Goal: Information Seeking & Learning: Learn about a topic

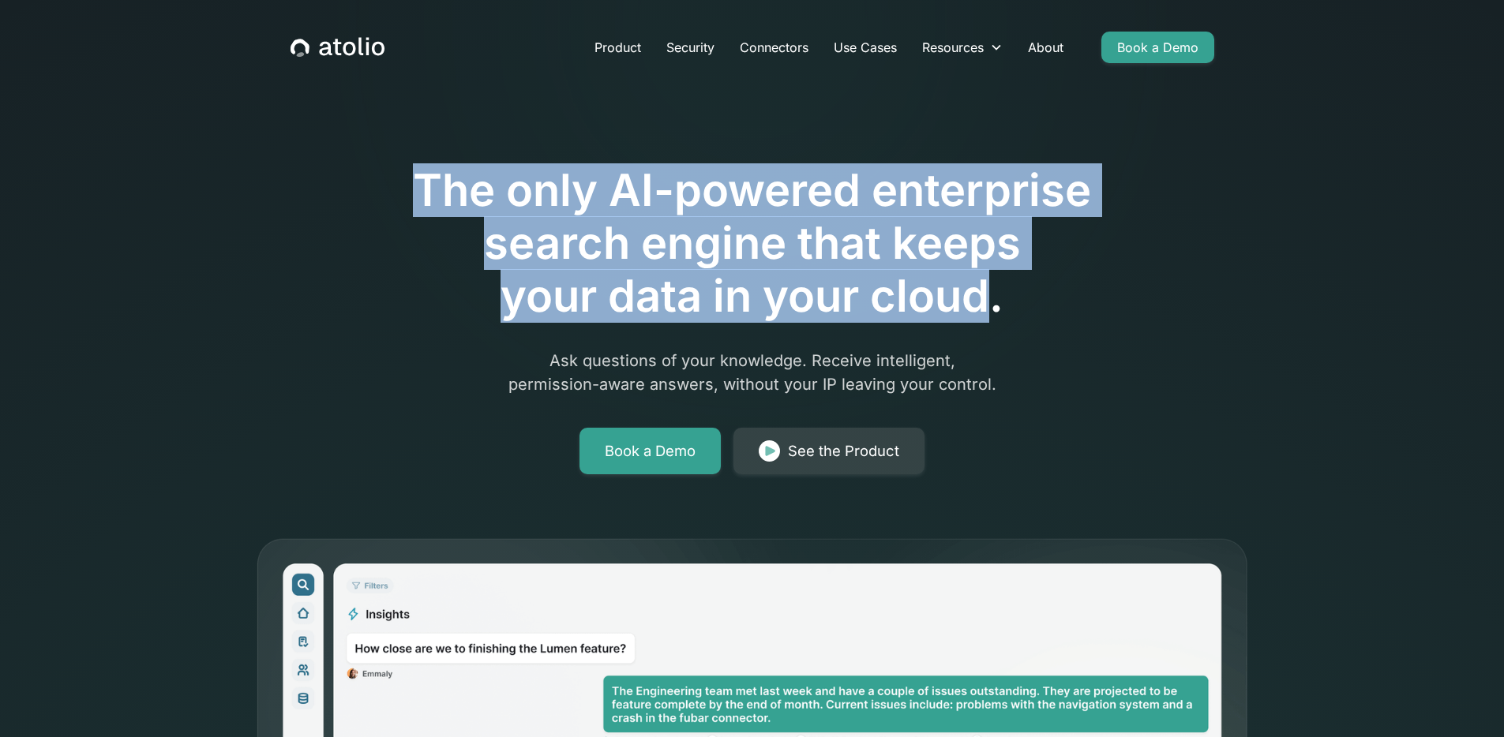
drag, startPoint x: 440, startPoint y: 183, endPoint x: 980, endPoint y: 298, distance: 552.9
click at [980, 298] on h1 "The only AI-powered enterprise search engine that keeps your data in your cloud." at bounding box center [752, 243] width 808 height 159
click at [984, 298] on h1 "The only AI-powered enterprise search engine that keeps your data in your cloud." at bounding box center [752, 243] width 808 height 159
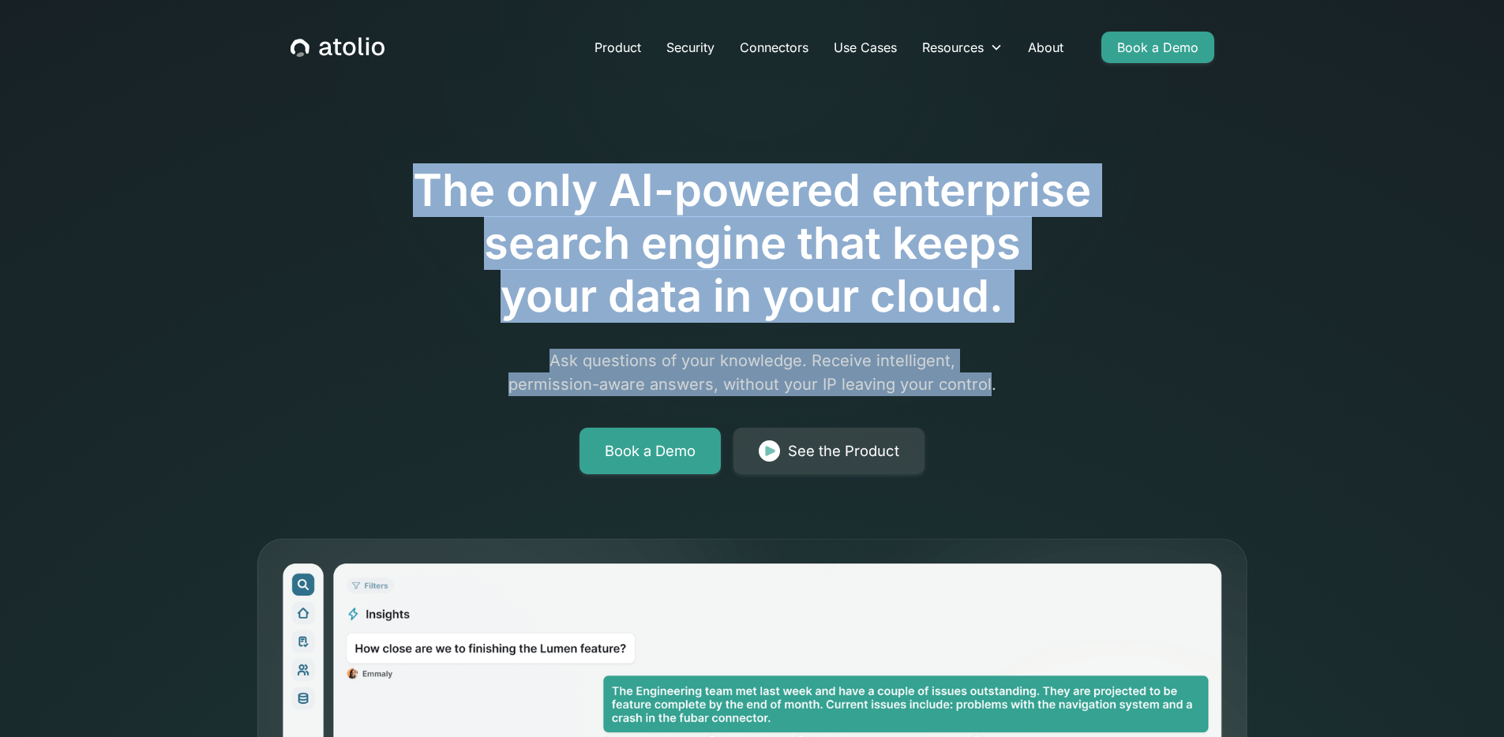
drag, startPoint x: 973, startPoint y: 386, endPoint x: 447, endPoint y: 159, distance: 572.5
click at [447, 159] on div "The only AI-powered enterprise search engine that keeps your data in your cloud…" at bounding box center [752, 275] width 808 height 399
click at [440, 160] on div at bounding box center [752, 120] width 808 height 88
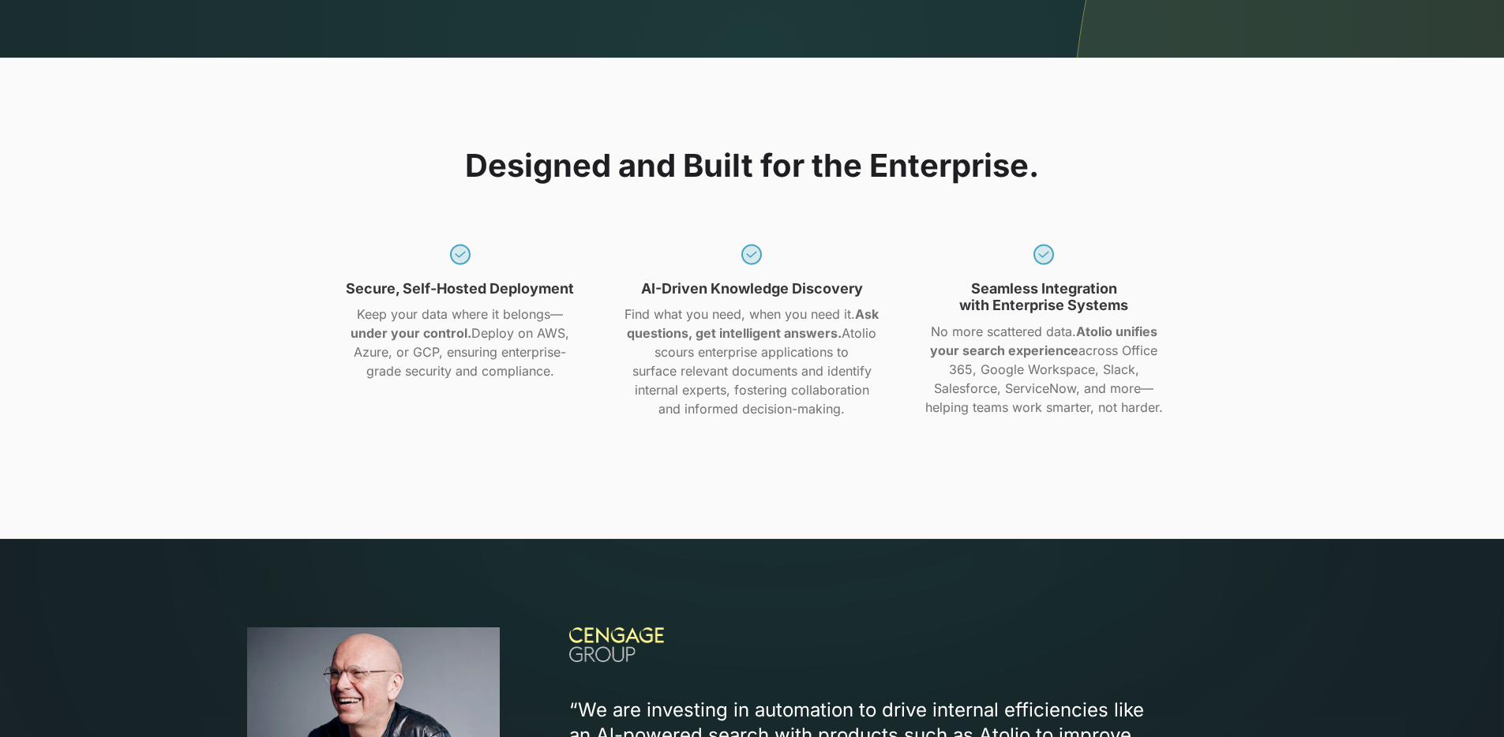
scroll to position [1287, 0]
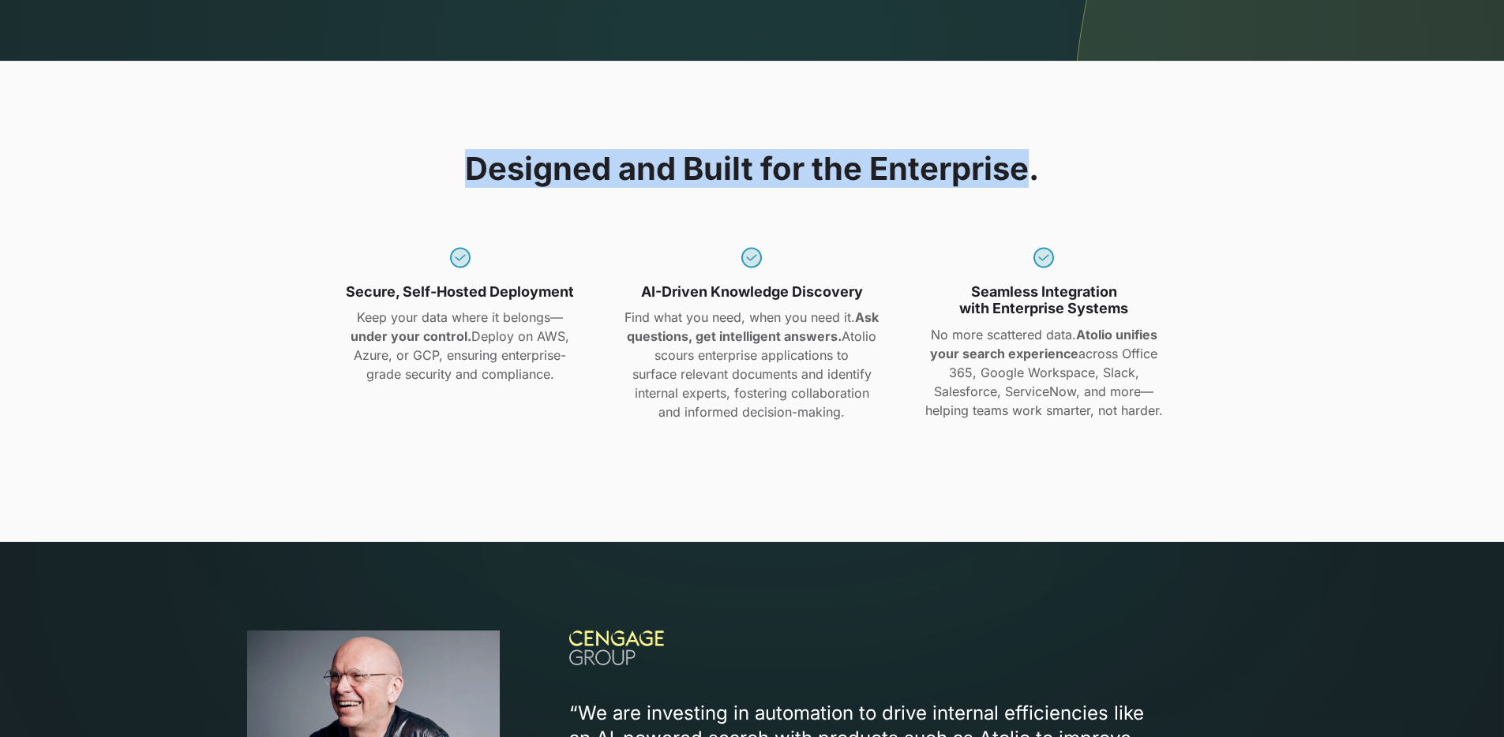
drag, startPoint x: 533, startPoint y: 163, endPoint x: 1036, endPoint y: 177, distance: 503.8
click at [1036, 177] on h2 "Designed and Built for the Enterprise." at bounding box center [752, 169] width 574 height 38
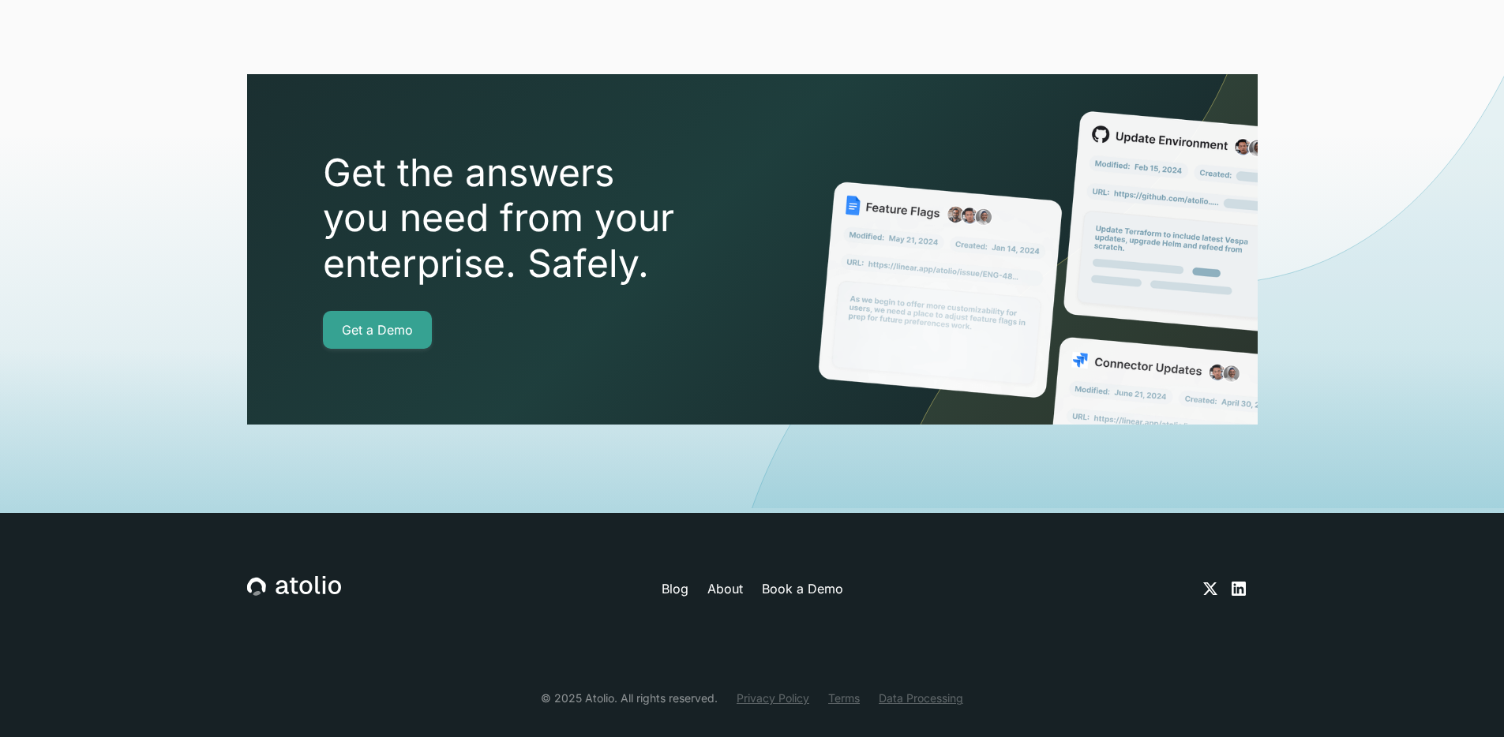
scroll to position [4886, 0]
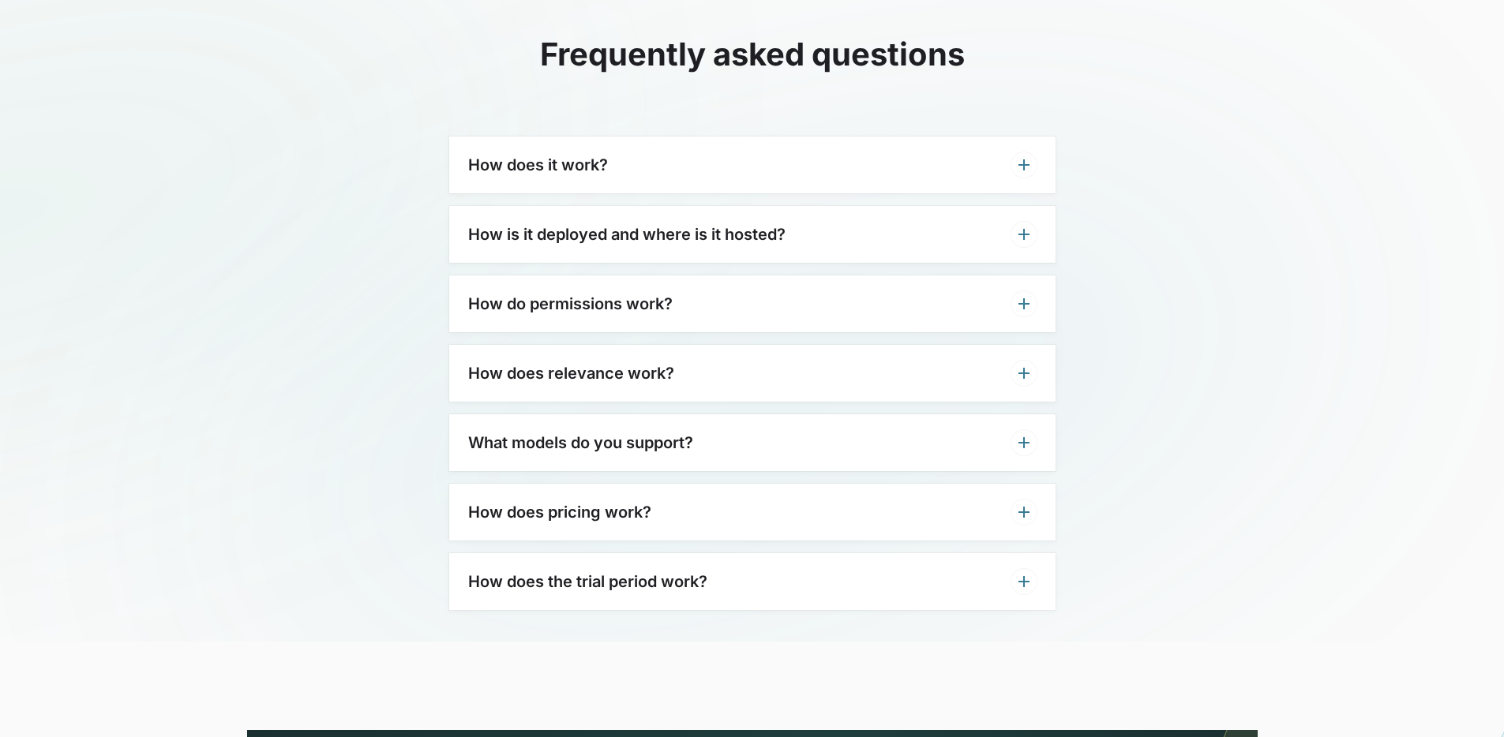
click at [756, 159] on div "How does it work?" at bounding box center [752, 165] width 606 height 57
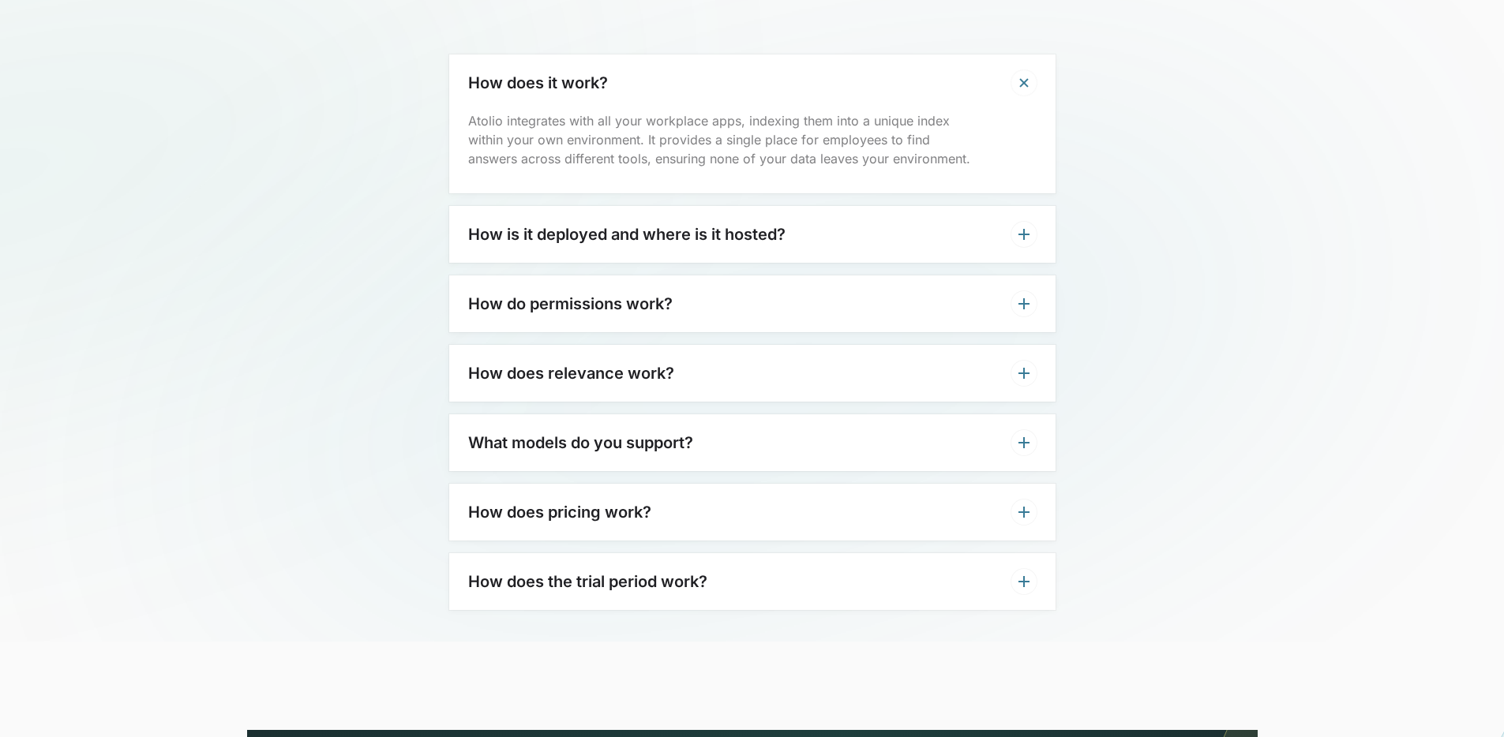
click at [838, 206] on div "How is it deployed and where is it hosted?" at bounding box center [752, 234] width 606 height 57
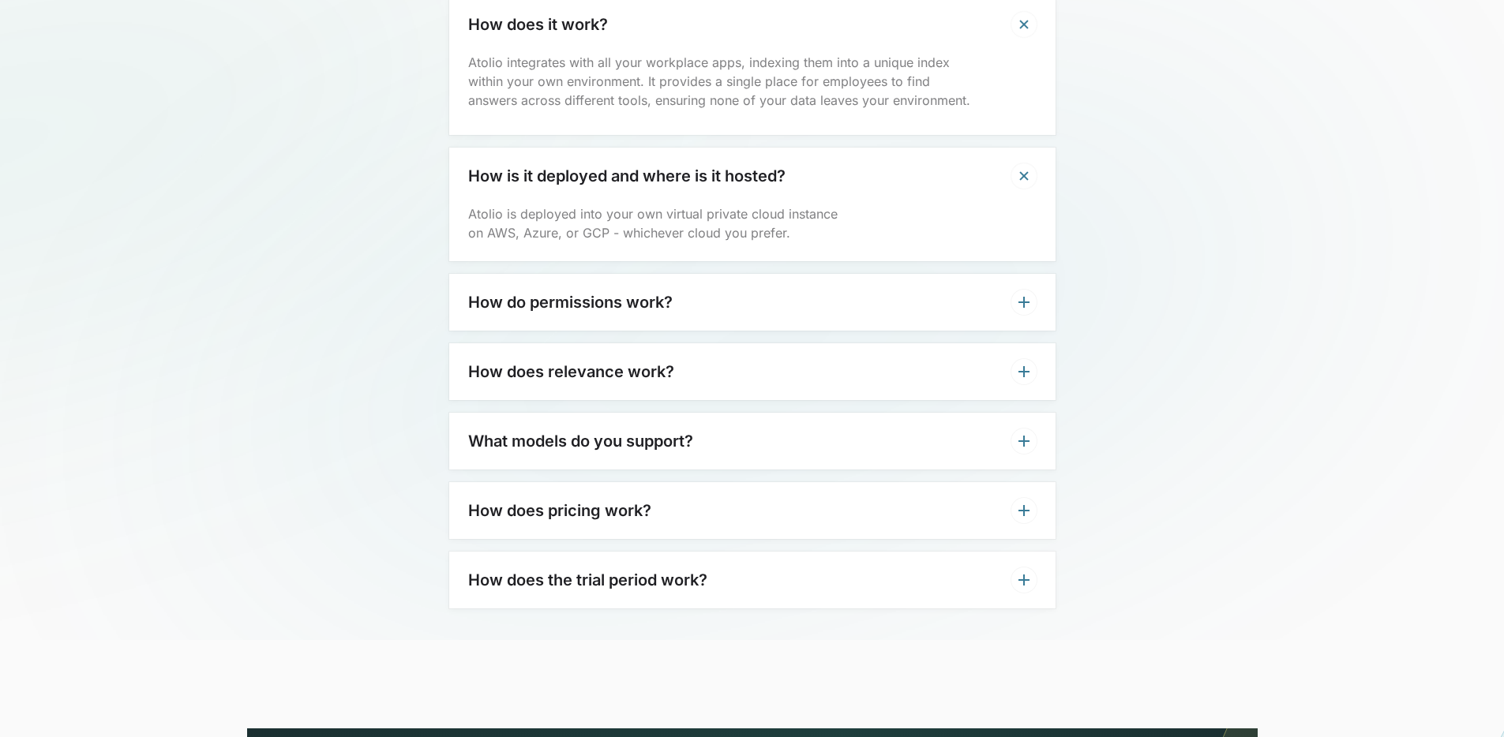
scroll to position [5031, 0]
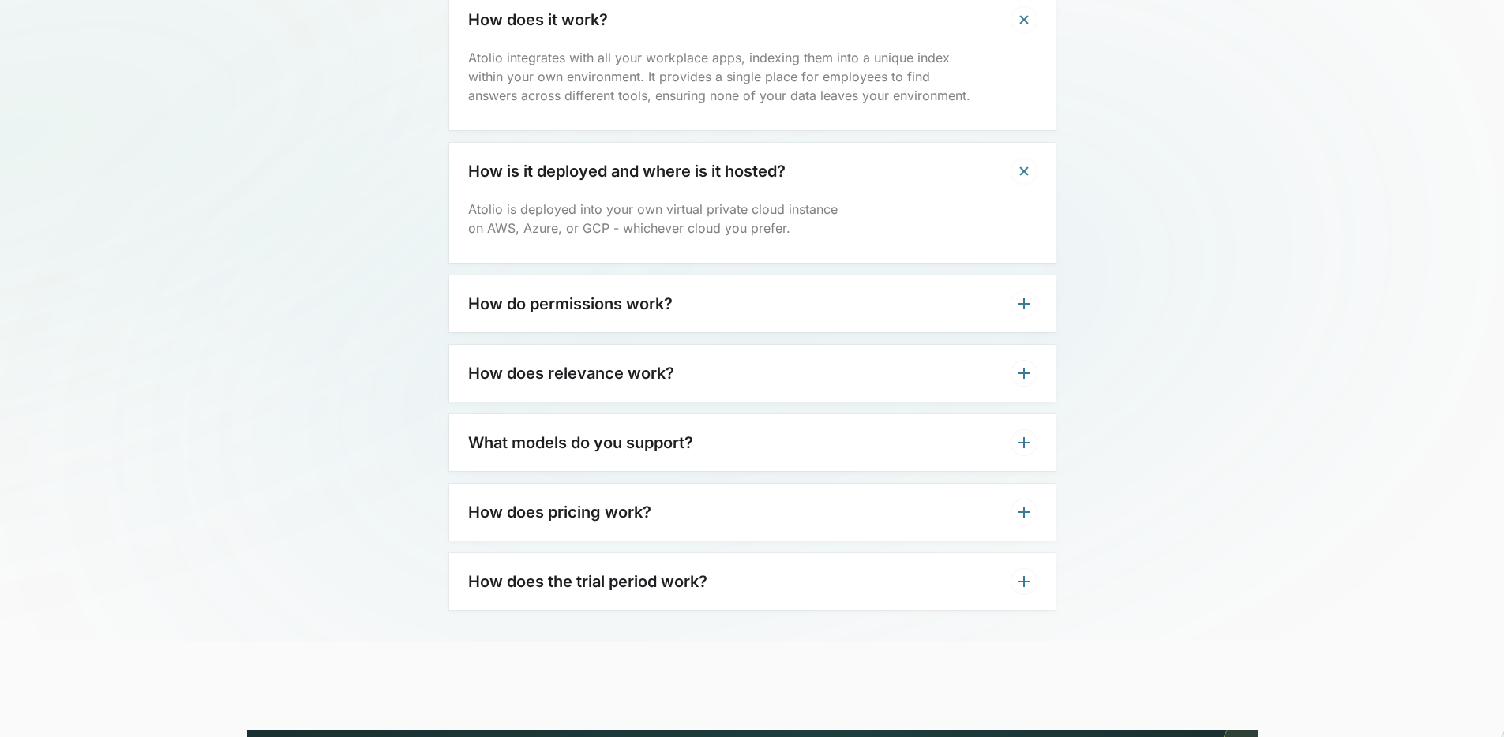
click at [789, 290] on div "How do permissions work?" at bounding box center [752, 303] width 606 height 57
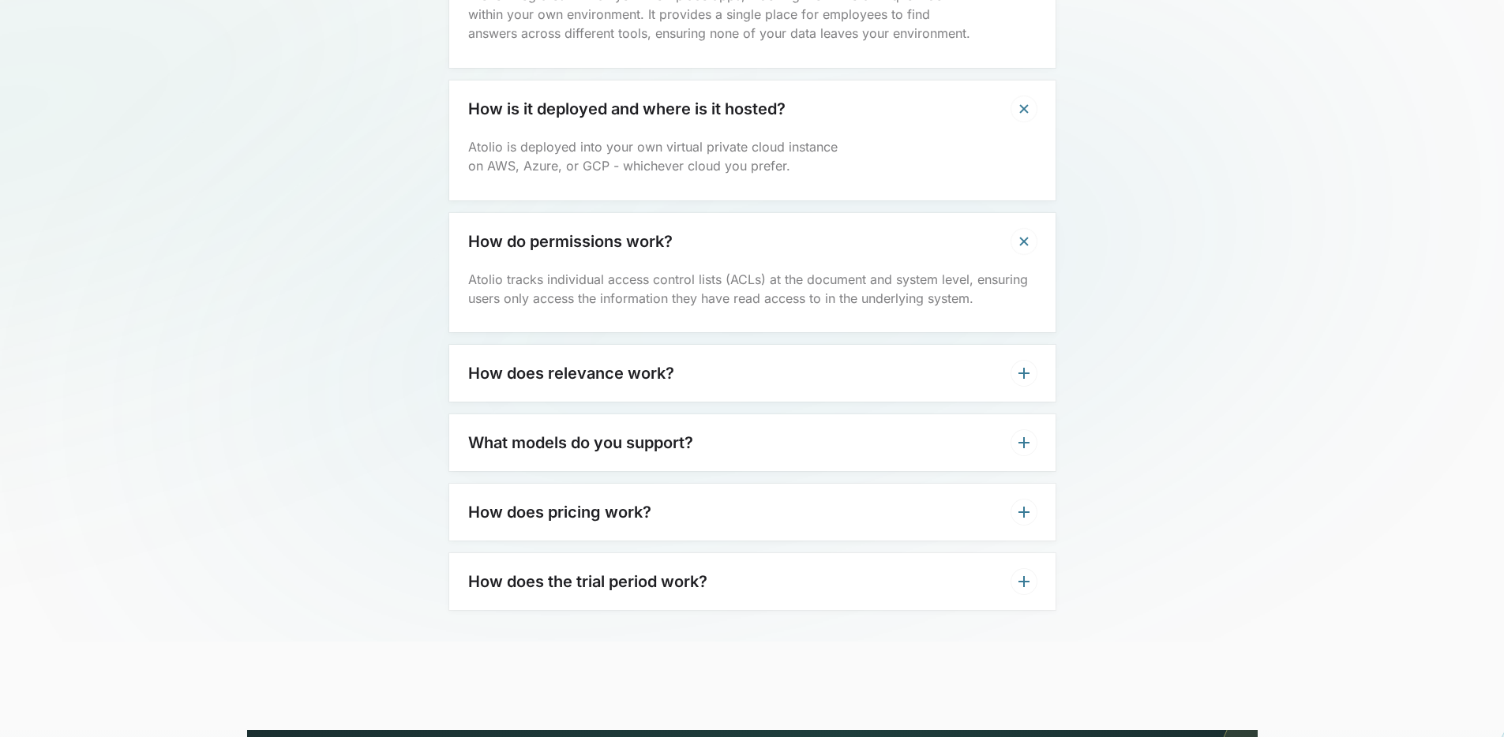
scroll to position [5095, 0]
click at [762, 345] on div "How does relevance work?" at bounding box center [752, 373] width 606 height 57
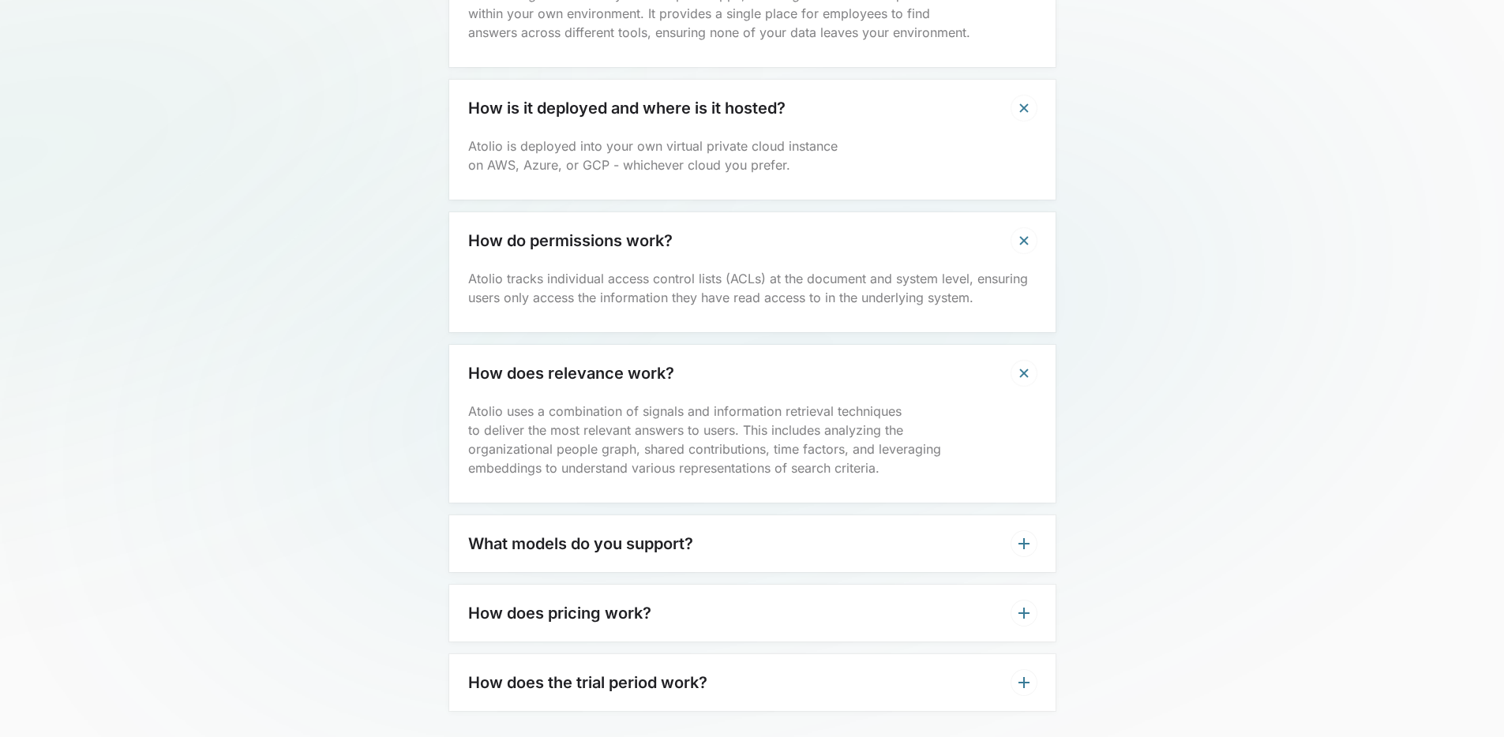
click at [810, 521] on div "What models do you support?" at bounding box center [752, 543] width 606 height 57
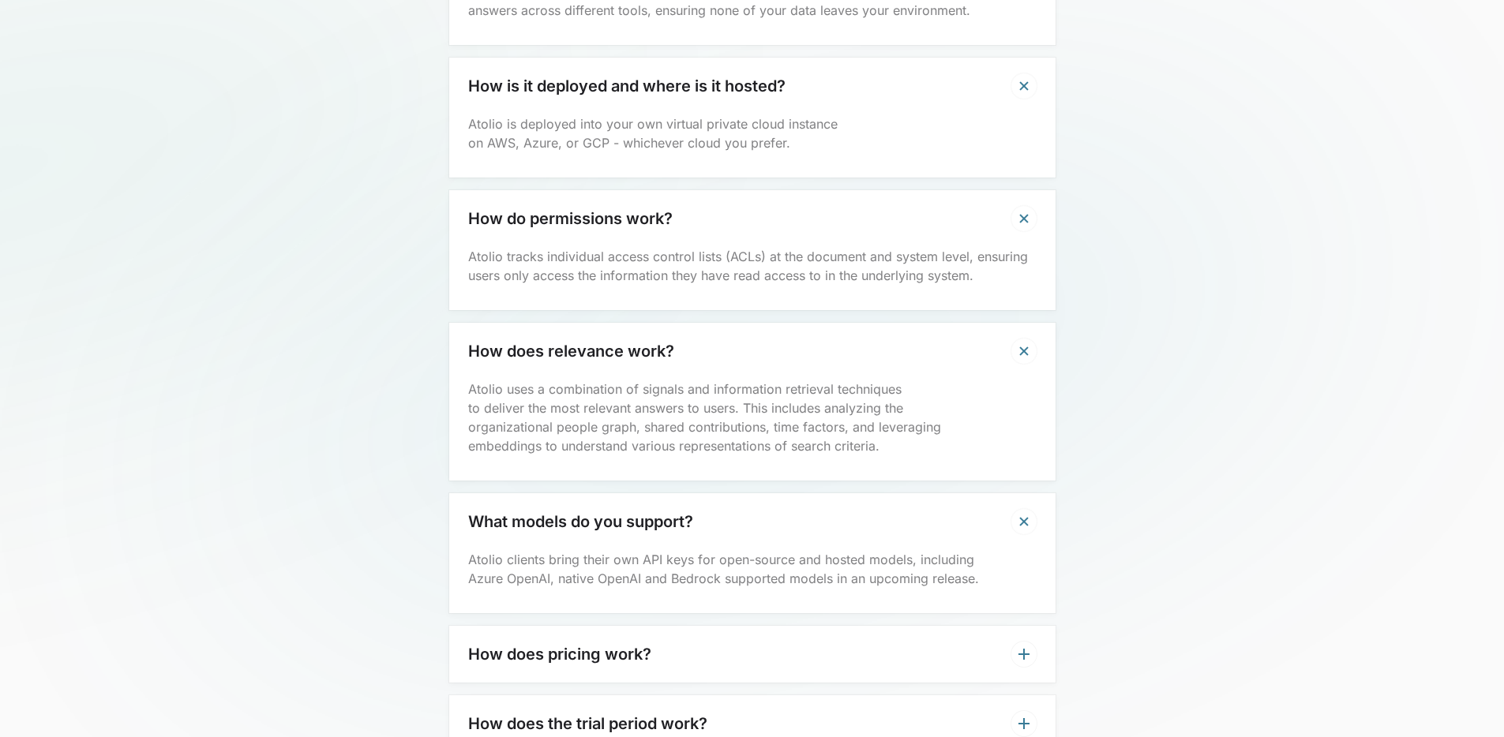
drag, startPoint x: 661, startPoint y: 619, endPoint x: 663, endPoint y: 608, distance: 11.3
click at [661, 626] on div "How does pricing work?" at bounding box center [752, 654] width 606 height 57
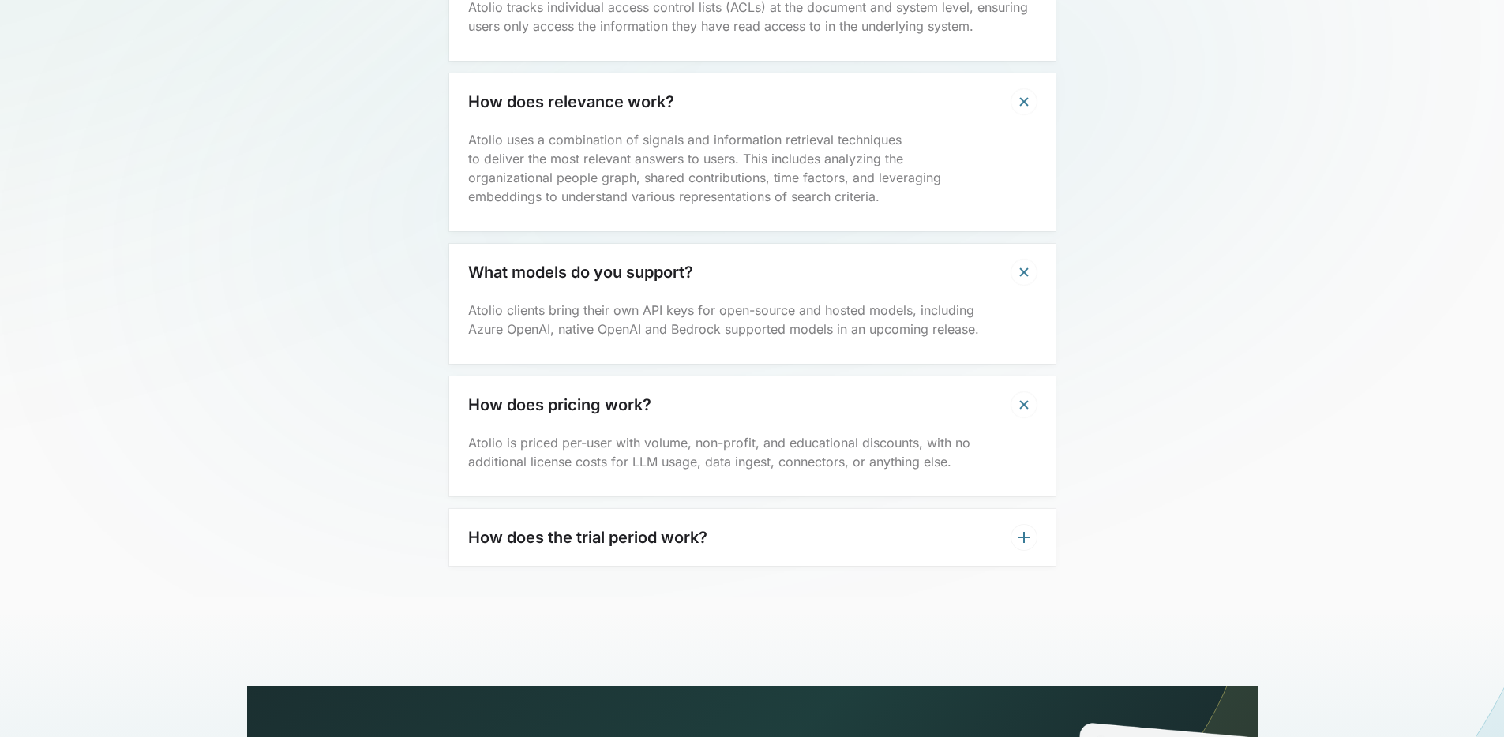
scroll to position [5468, 0]
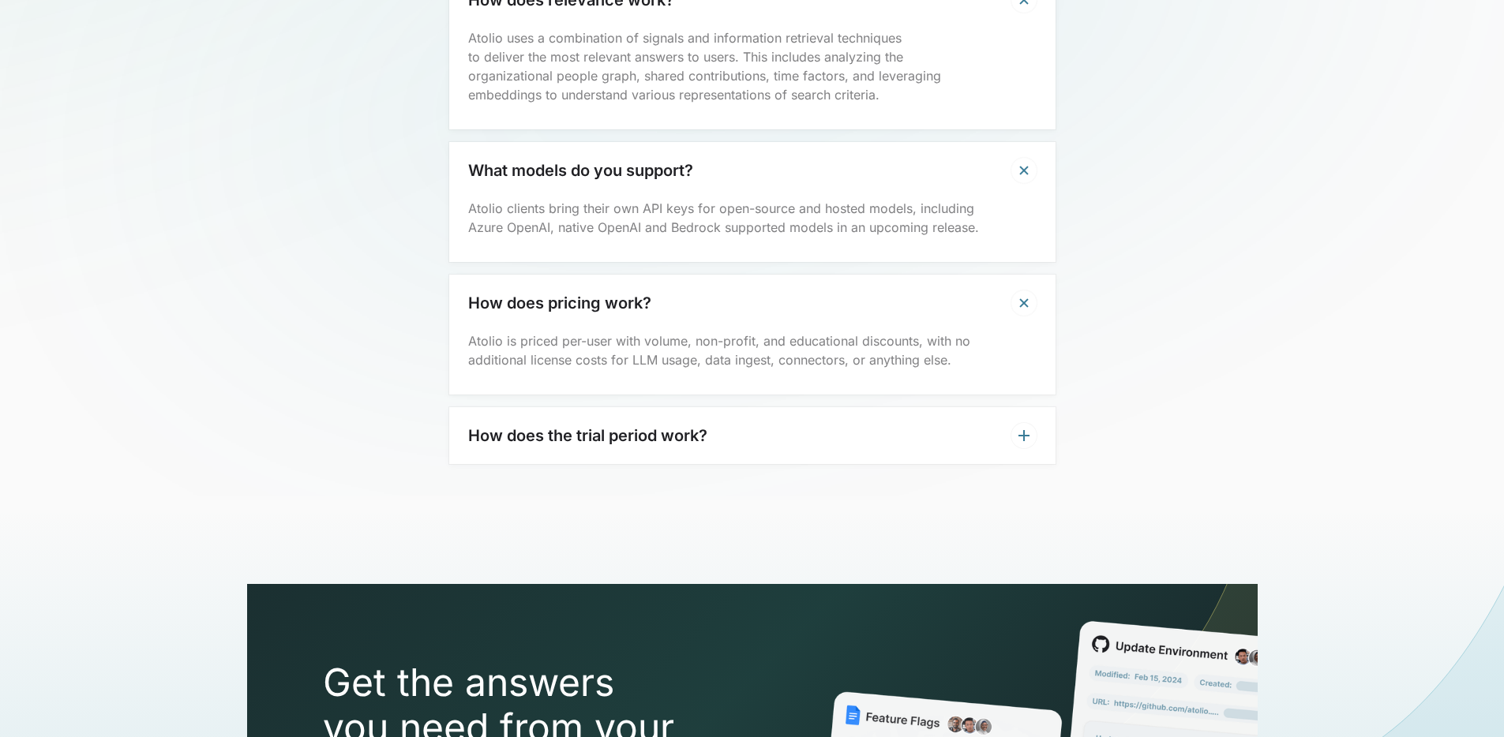
click at [759, 407] on div "How does the trial period work?" at bounding box center [752, 435] width 606 height 57
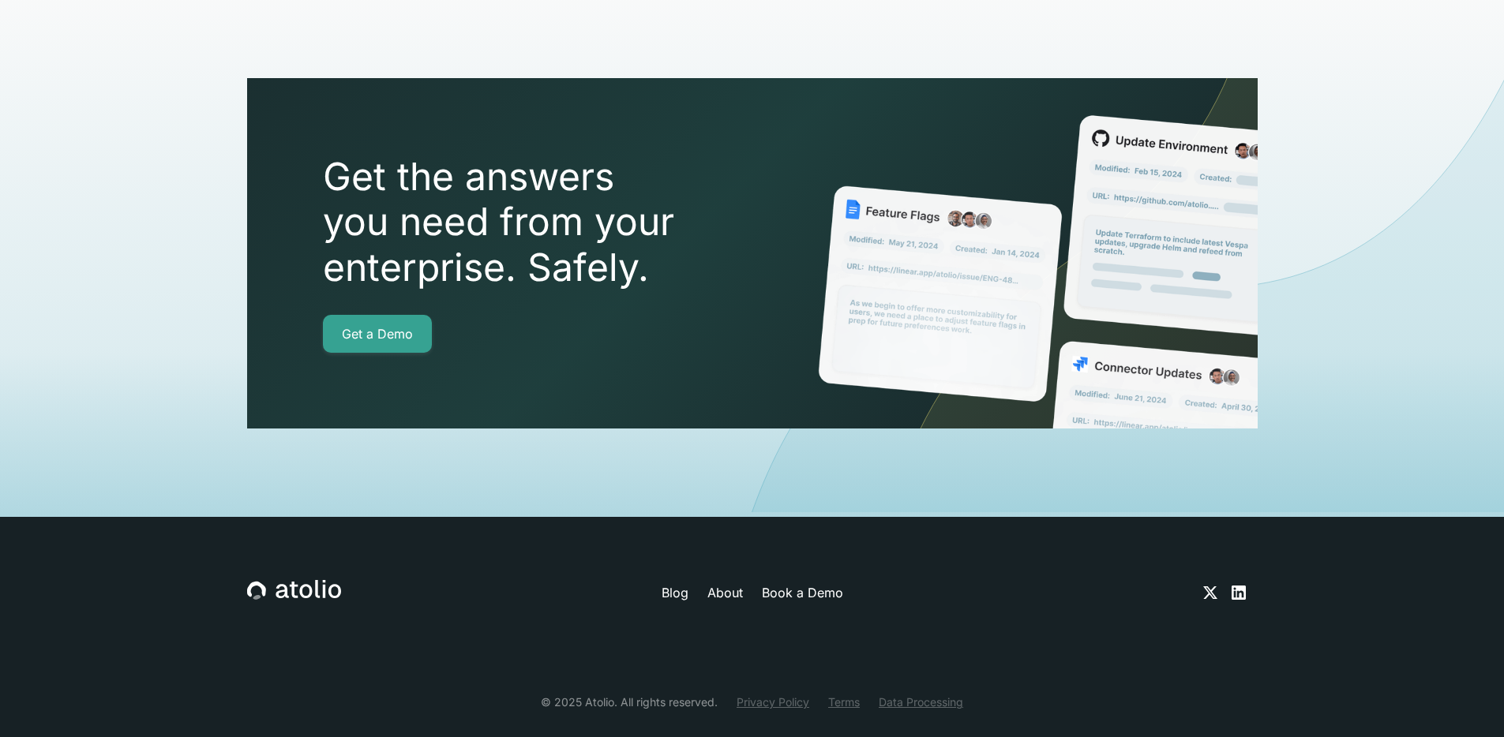
scroll to position [6060, 0]
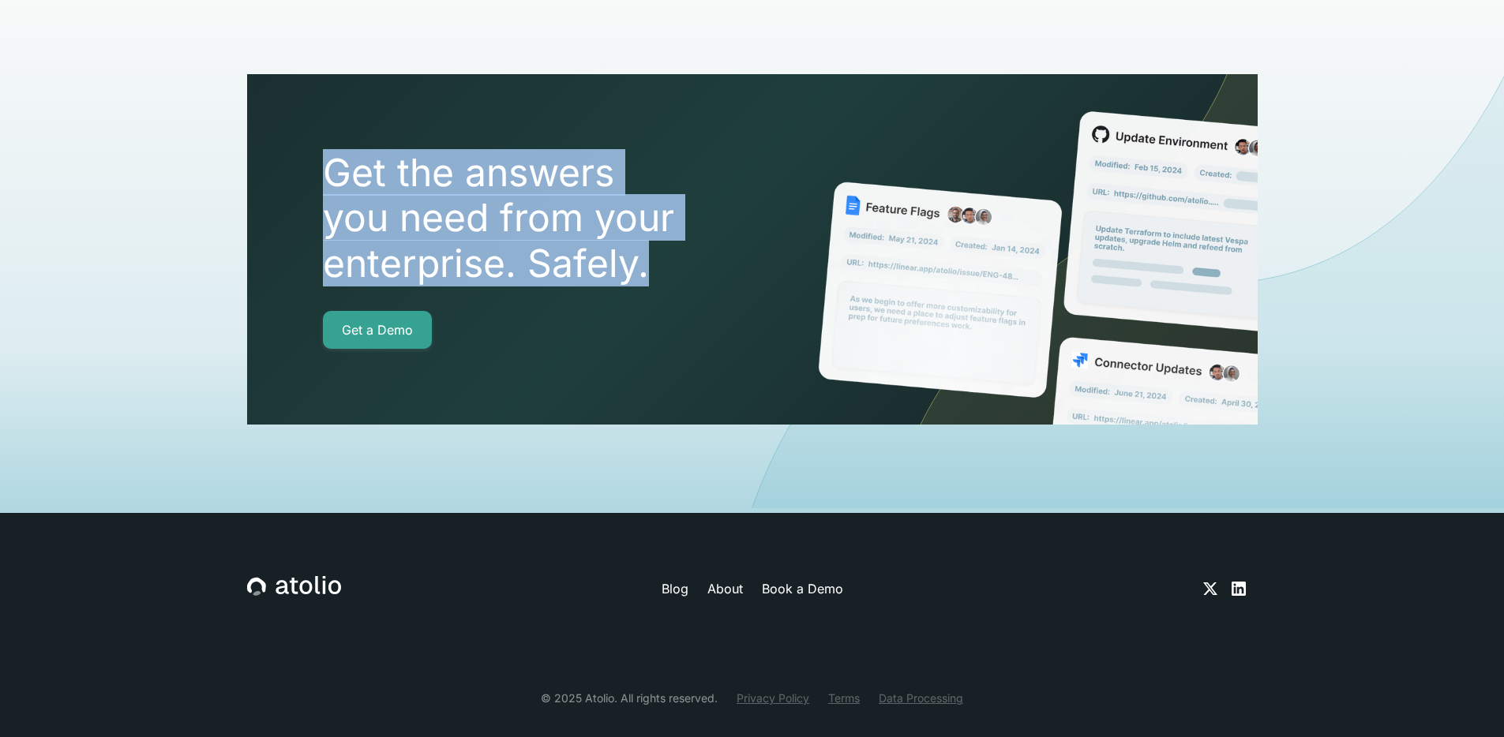
drag, startPoint x: 666, startPoint y: 229, endPoint x: 335, endPoint y: 139, distance: 343.5
click at [335, 150] on h2 "Get the answers you need from your enterprise. Safely." at bounding box center [544, 218] width 442 height 137
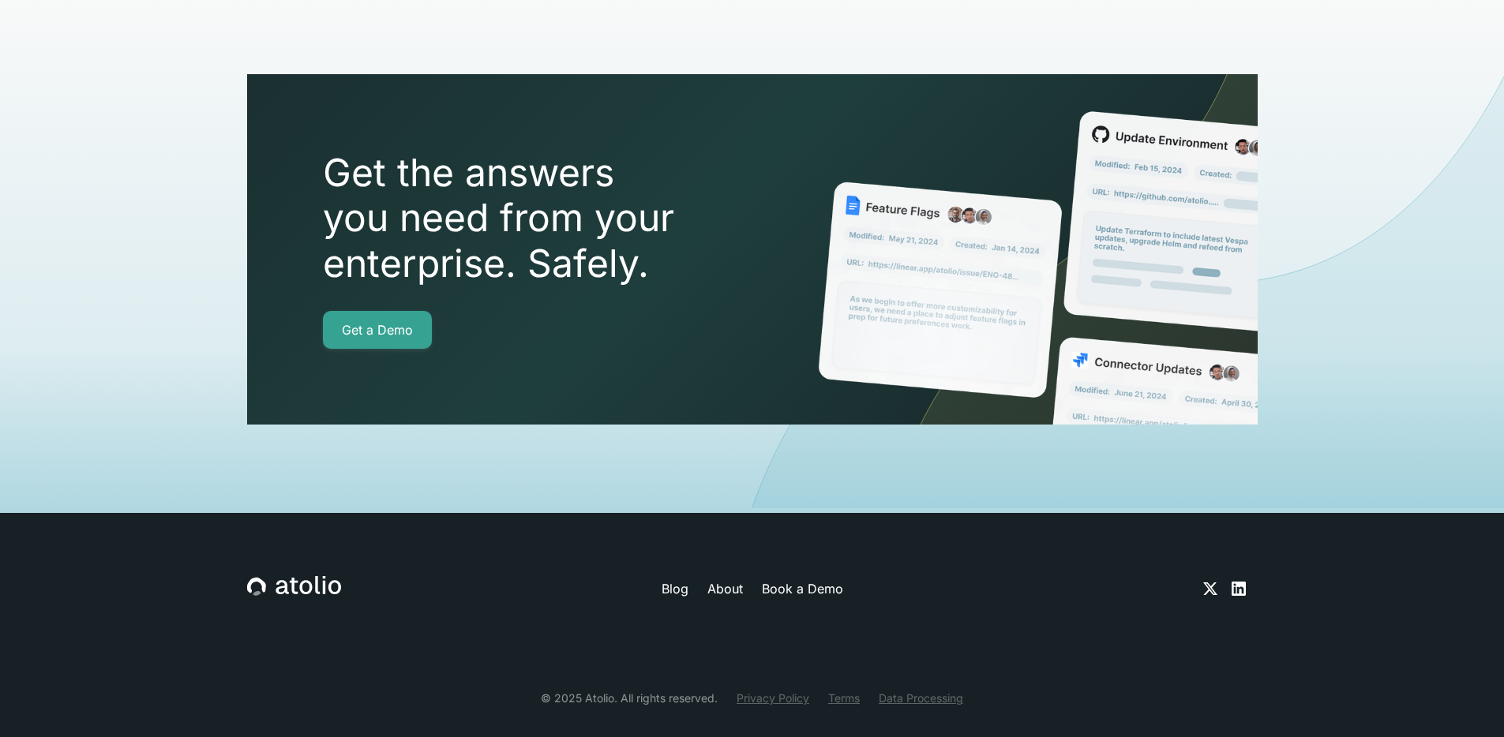
click at [337, 150] on h2 "Get the answers you need from your enterprise. Safely." at bounding box center [544, 218] width 442 height 137
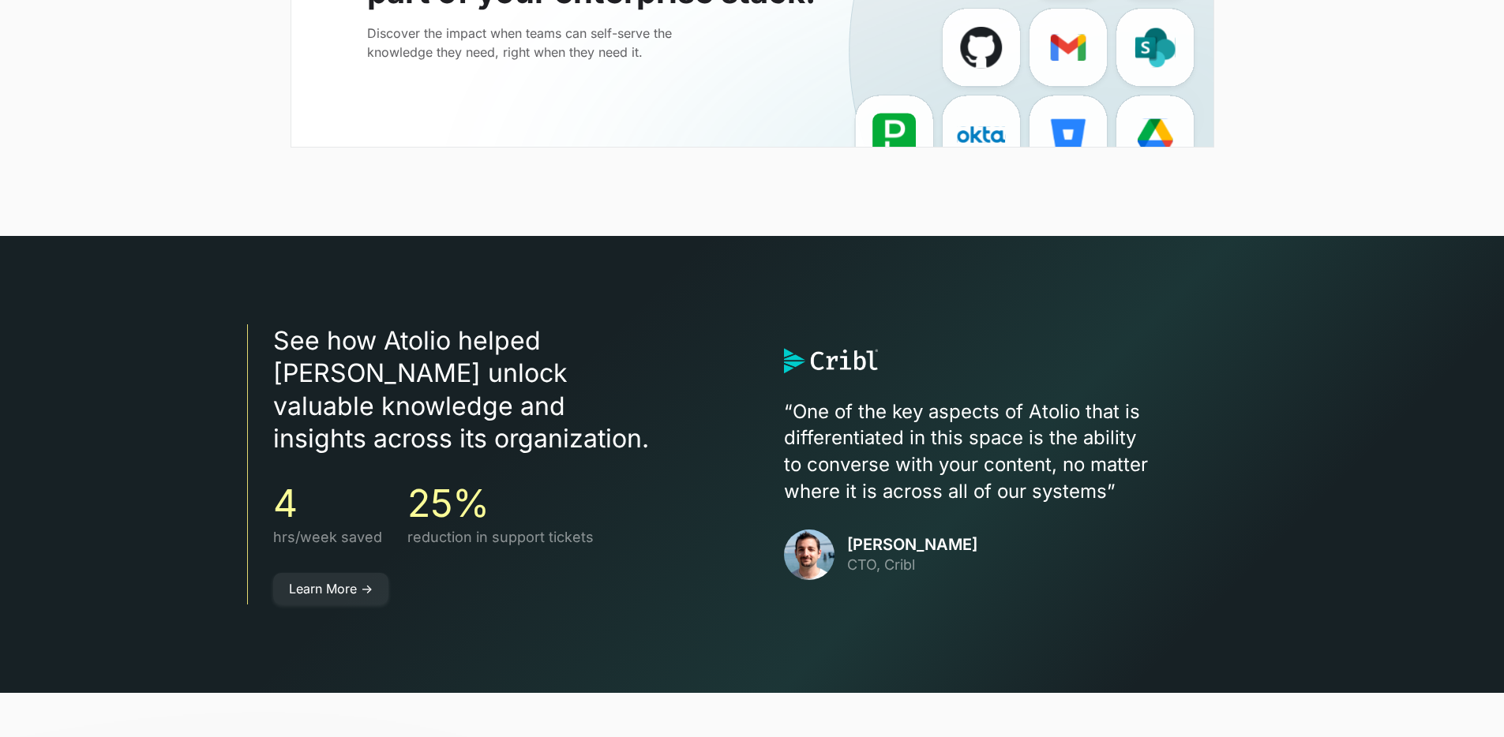
scroll to position [4151, 0]
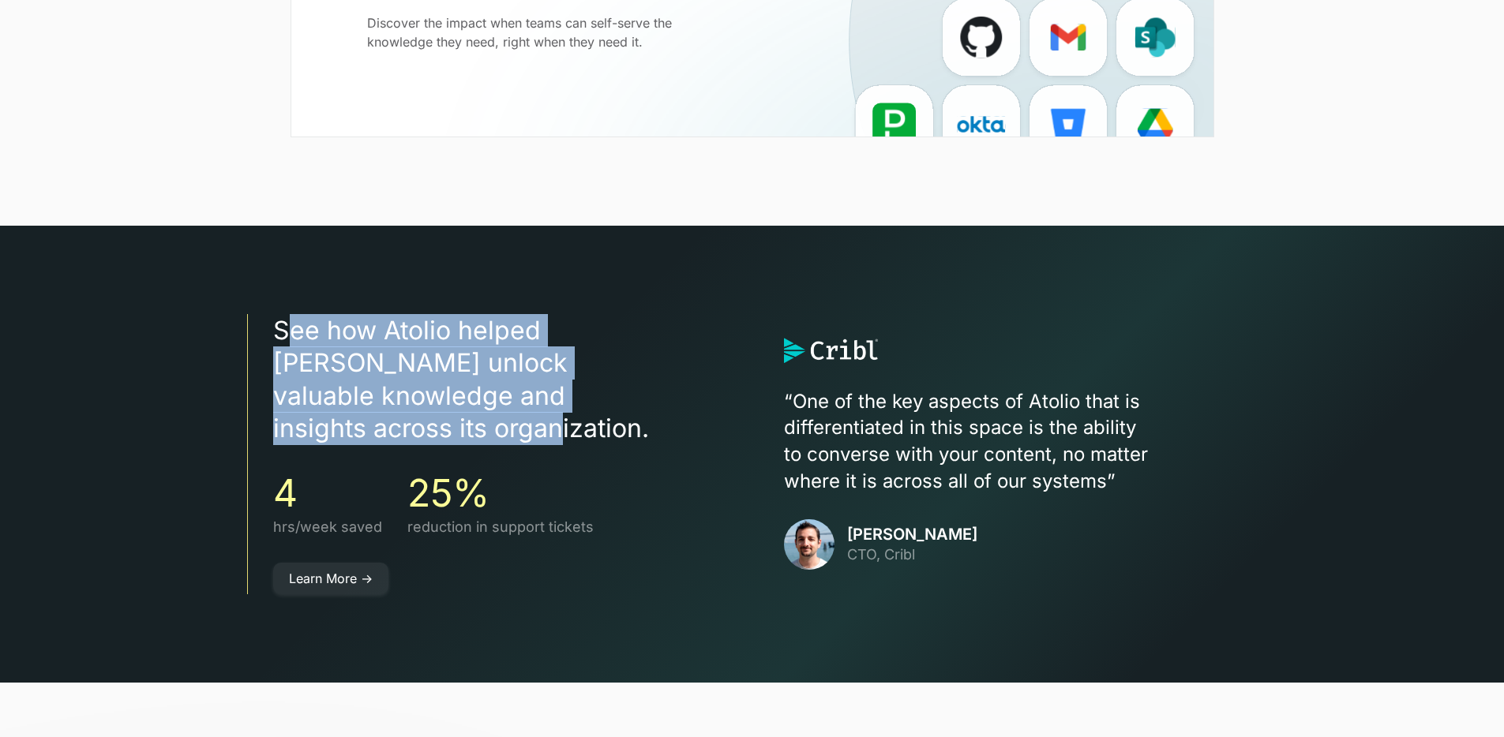
drag, startPoint x: 303, startPoint y: 317, endPoint x: 665, endPoint y: 403, distance: 372.2
click at [665, 403] on h3 "See how Atolio helped Cribl unlock valuable knowledge and insights across its o…" at bounding box center [497, 379] width 448 height 131
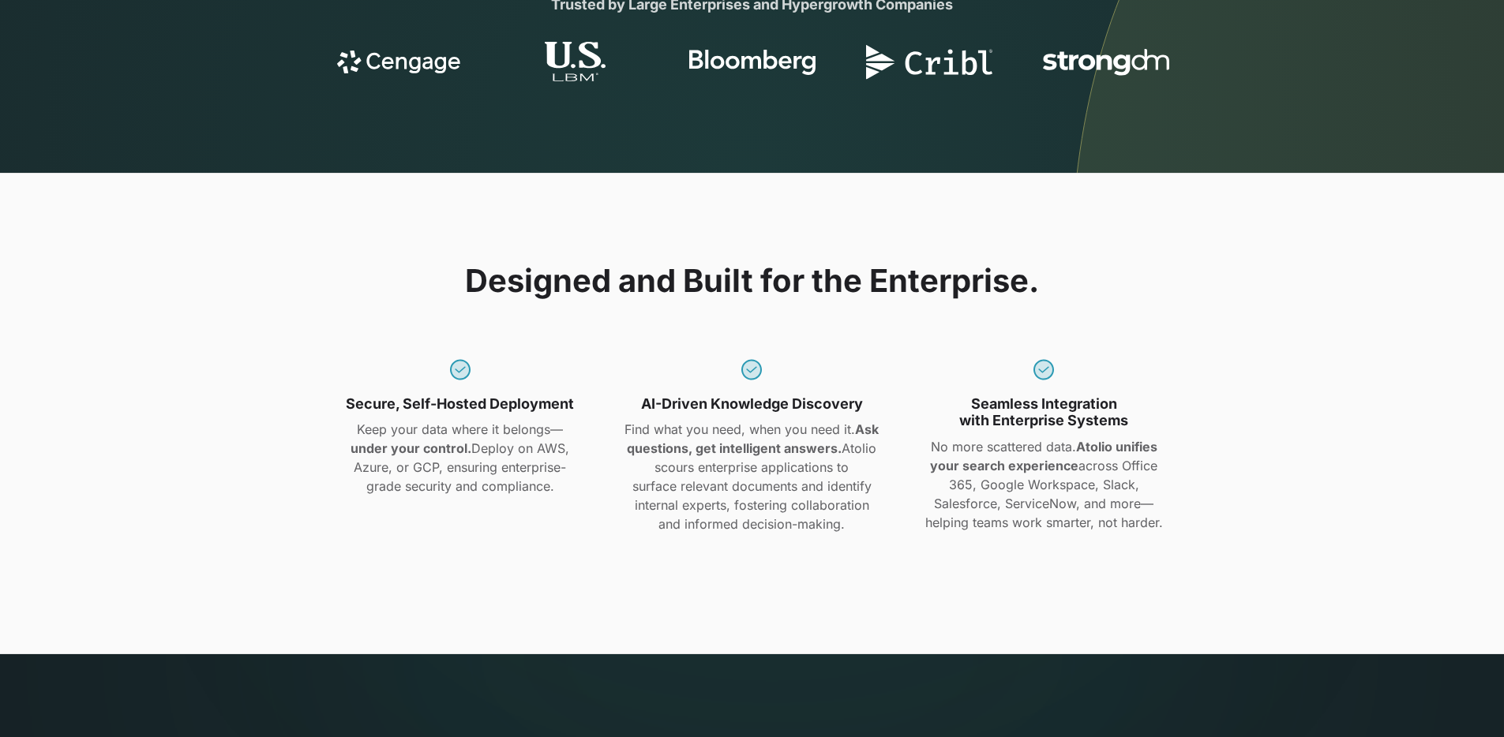
scroll to position [1178, 0]
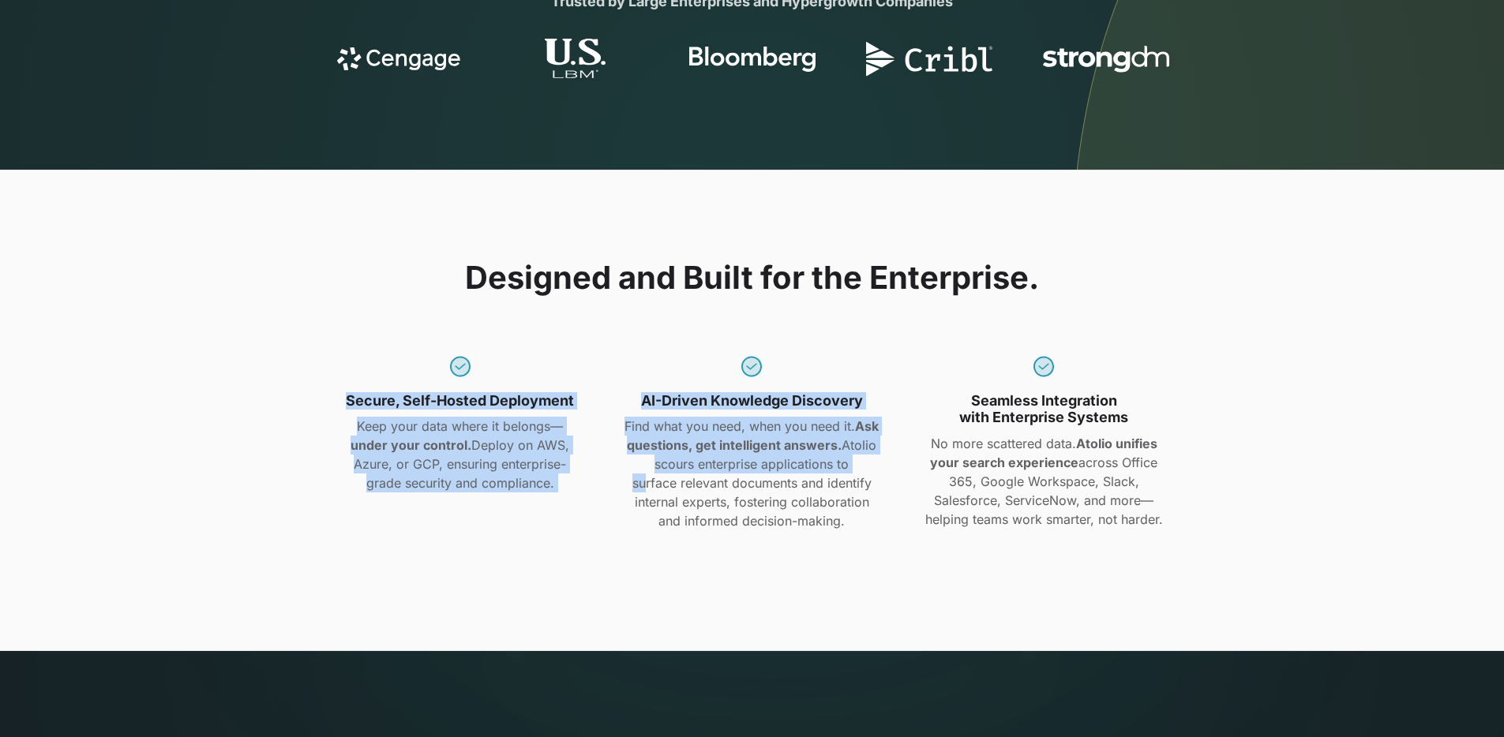
drag, startPoint x: 347, startPoint y: 407, endPoint x: 661, endPoint y: 486, distance: 323.2
click at [642, 482] on div "Secure, Self-Hosted Deployment Keep your data where it belongs— under your cont…" at bounding box center [752, 439] width 856 height 184
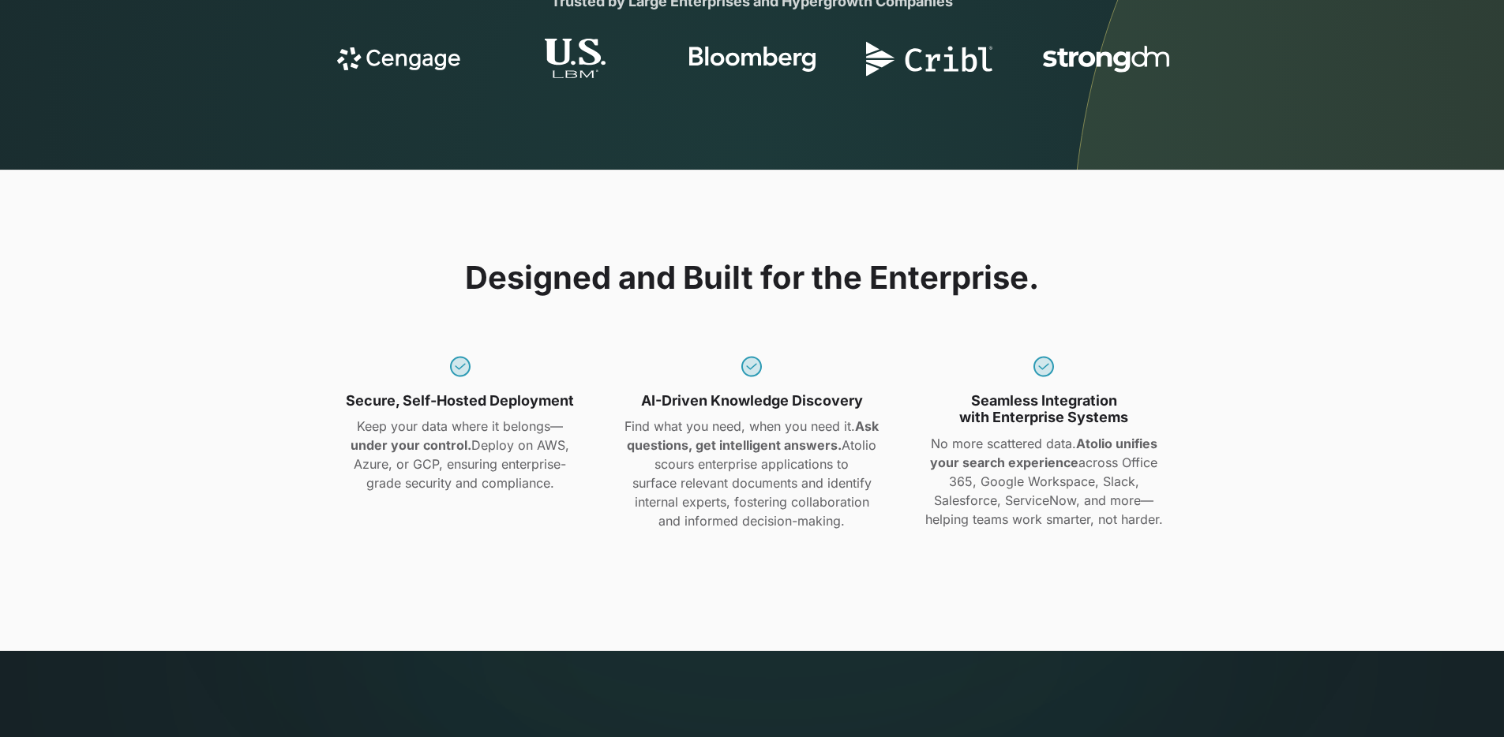
click at [890, 509] on div "Secure, Self-Hosted Deployment Keep your data where it belongs— under your cont…" at bounding box center [752, 439] width 856 height 184
drag, startPoint x: 830, startPoint y: 512, endPoint x: 661, endPoint y: 403, distance: 201.0
click at [661, 403] on div "AI-Driven Knowledge Discovery Find what you need, when you need it. Ask questio…" at bounding box center [752, 443] width 273 height 178
click at [865, 434] on p "Find what you need, when you need it. Ask questions, get intelligent answers. A…" at bounding box center [752, 474] width 273 height 114
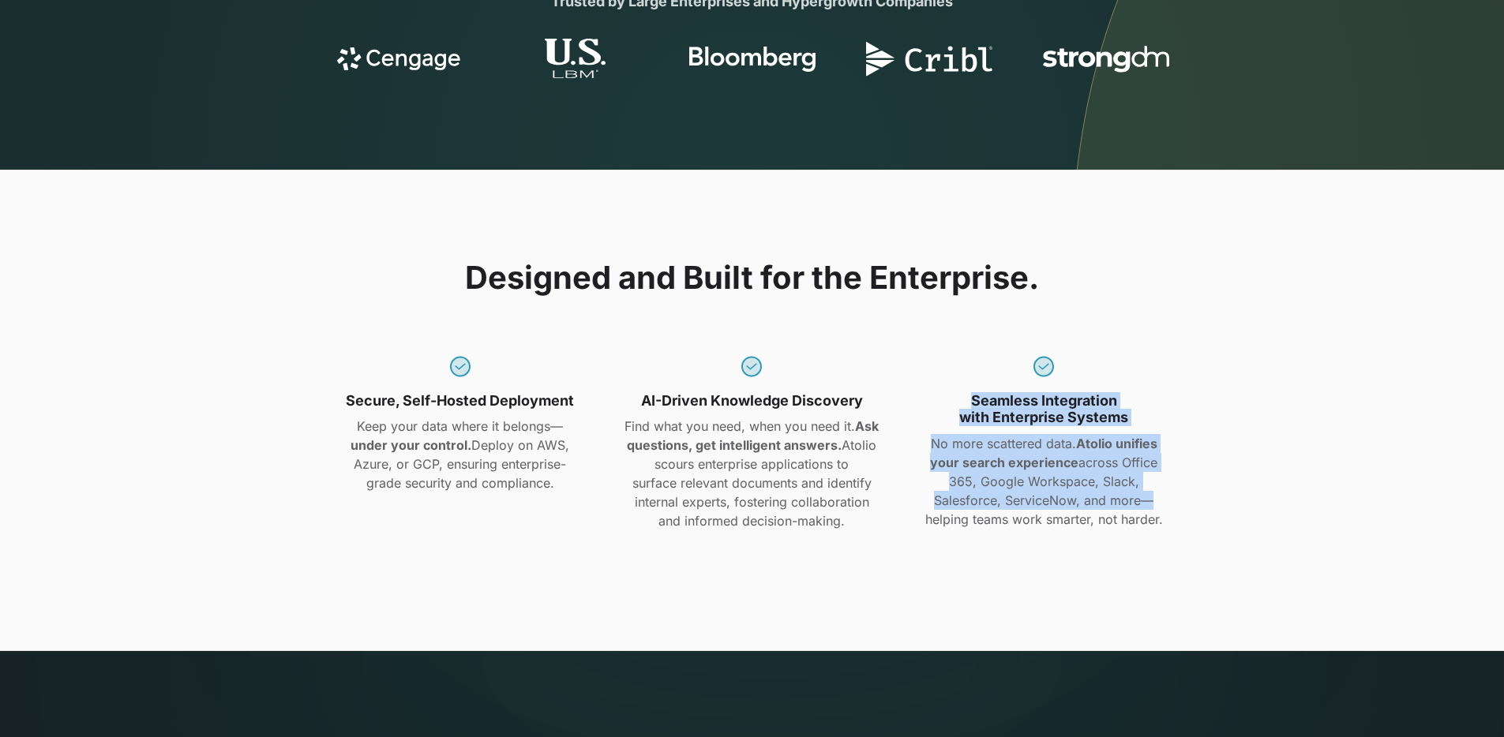
drag, startPoint x: 1082, startPoint y: 410, endPoint x: 1137, endPoint y: 510, distance: 113.4
click at [1137, 510] on div "Seamless Integration with Enterprise Systems No more scattered data. Atolio uni…" at bounding box center [1043, 443] width 273 height 178
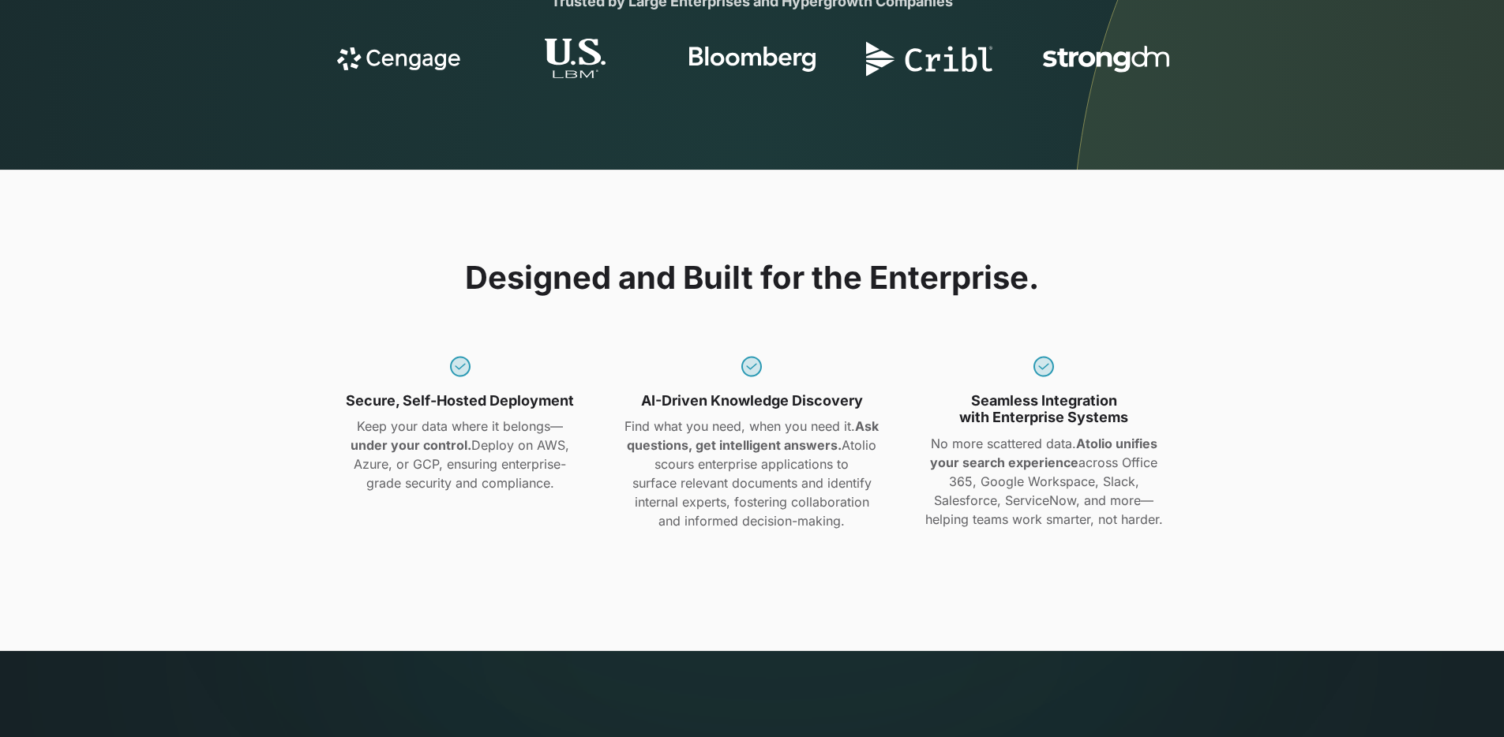
click at [1153, 511] on p "No more scattered data. Atolio unifies your search experience across Office 365…" at bounding box center [1043, 481] width 273 height 95
drag, startPoint x: 1148, startPoint y: 515, endPoint x: 826, endPoint y: 394, distance: 344.2
click at [902, 408] on div "Secure, Self-Hosted Deployment Keep your data where it belongs— under your cont…" at bounding box center [752, 439] width 856 height 184
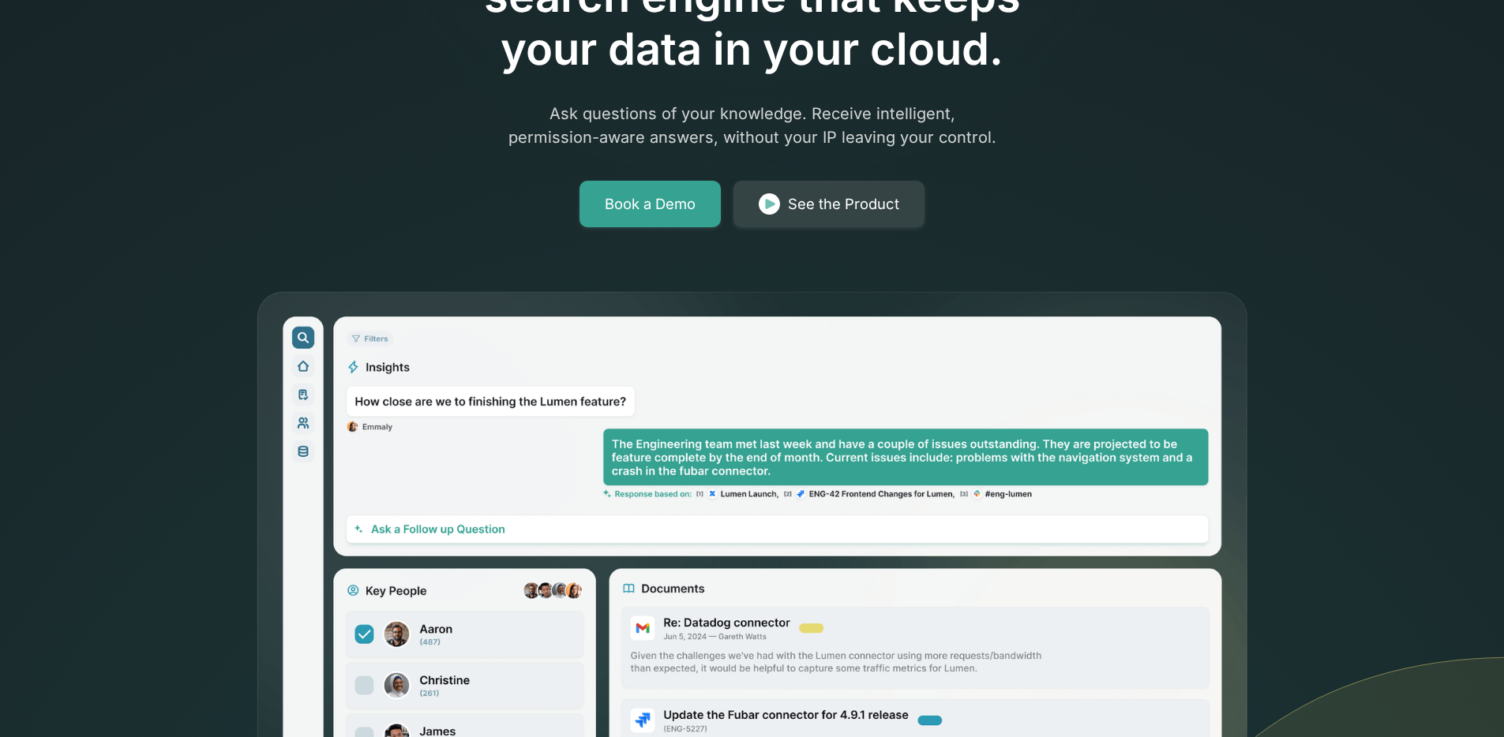
scroll to position [71, 0]
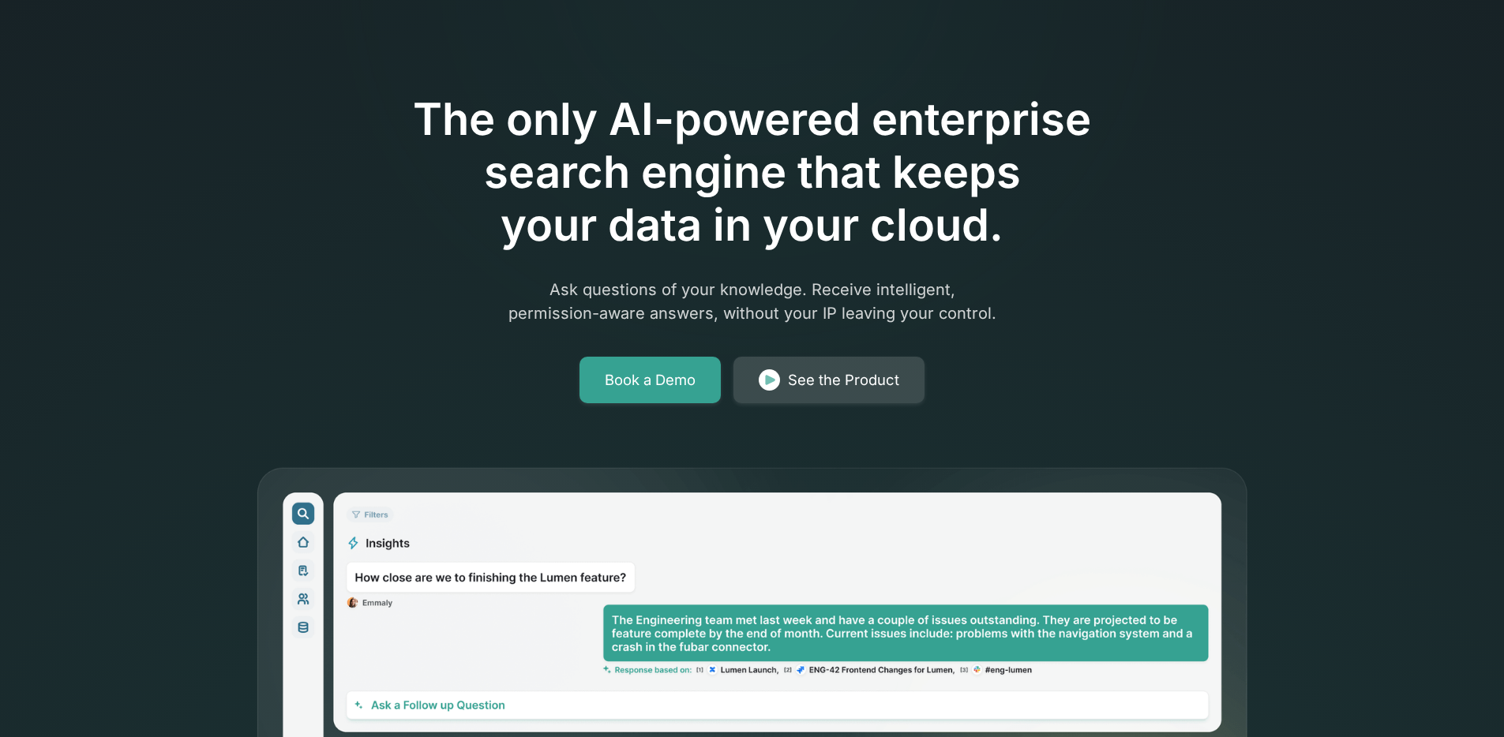
click at [791, 370] on div "See the Product" at bounding box center [843, 380] width 111 height 22
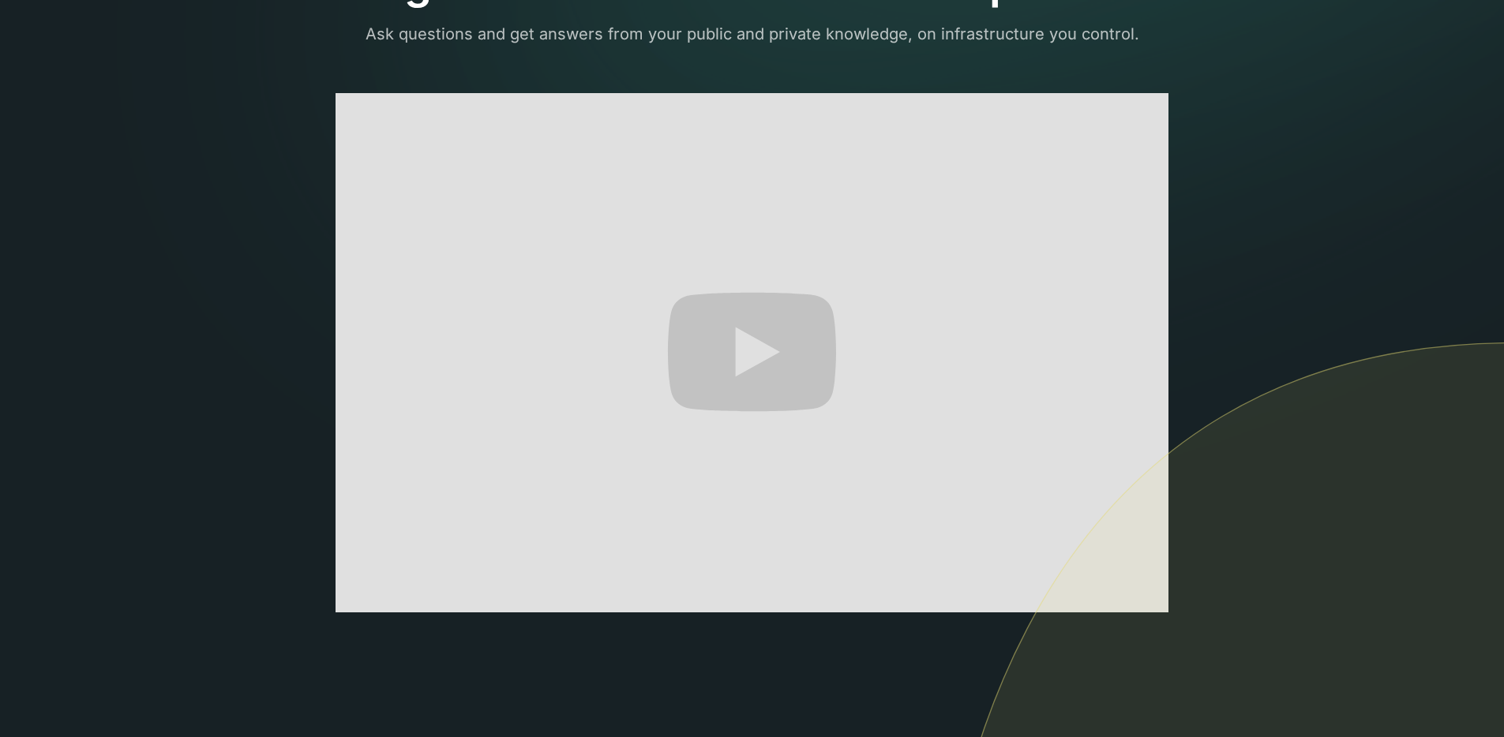
scroll to position [209, 0]
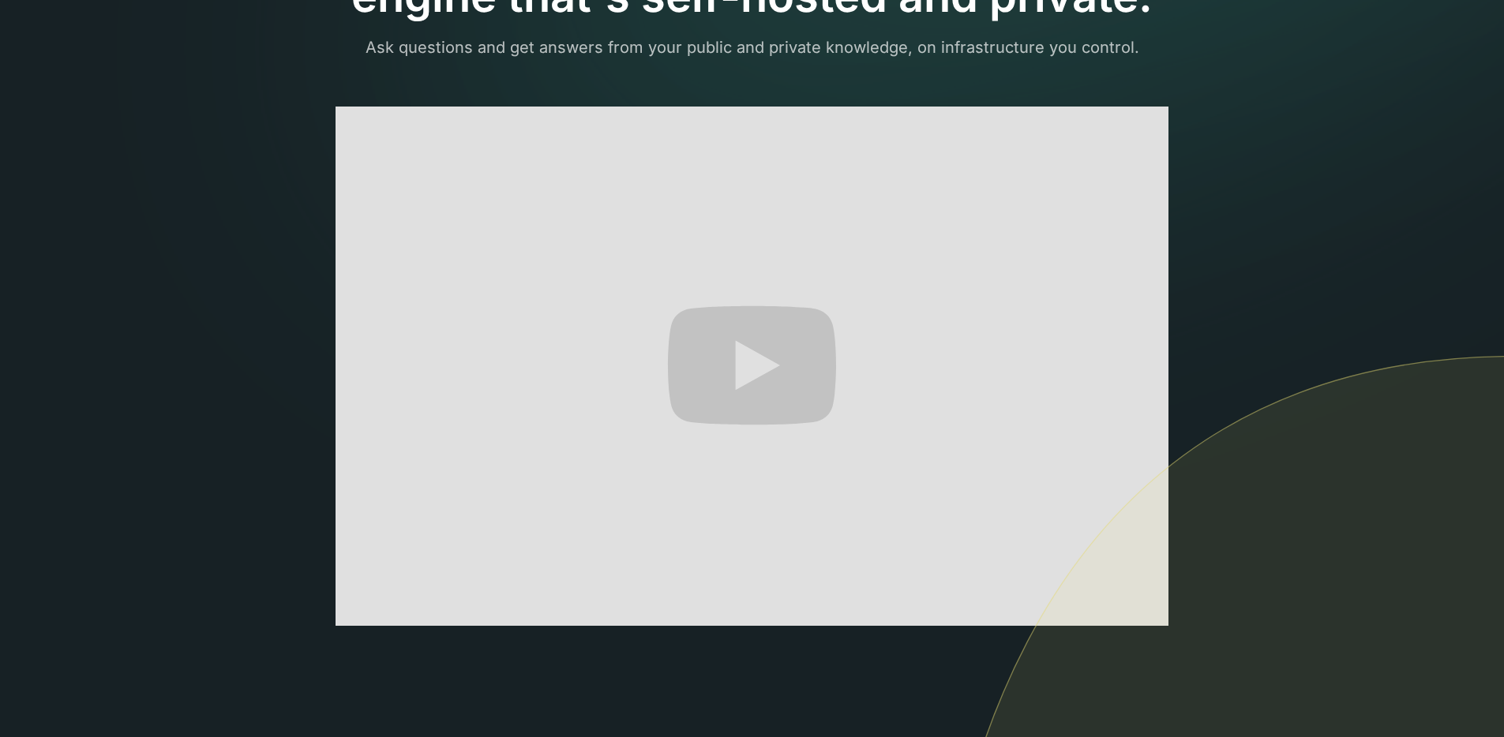
click at [1381, 335] on section "The only AI-powered enterprise search engine that's self-hosted and private. As…" at bounding box center [752, 367] width 1504 height 1152
click at [1379, 309] on section "The only AI-powered enterprise search engine that's self-hosted and private. As…" at bounding box center [752, 367] width 1504 height 1152
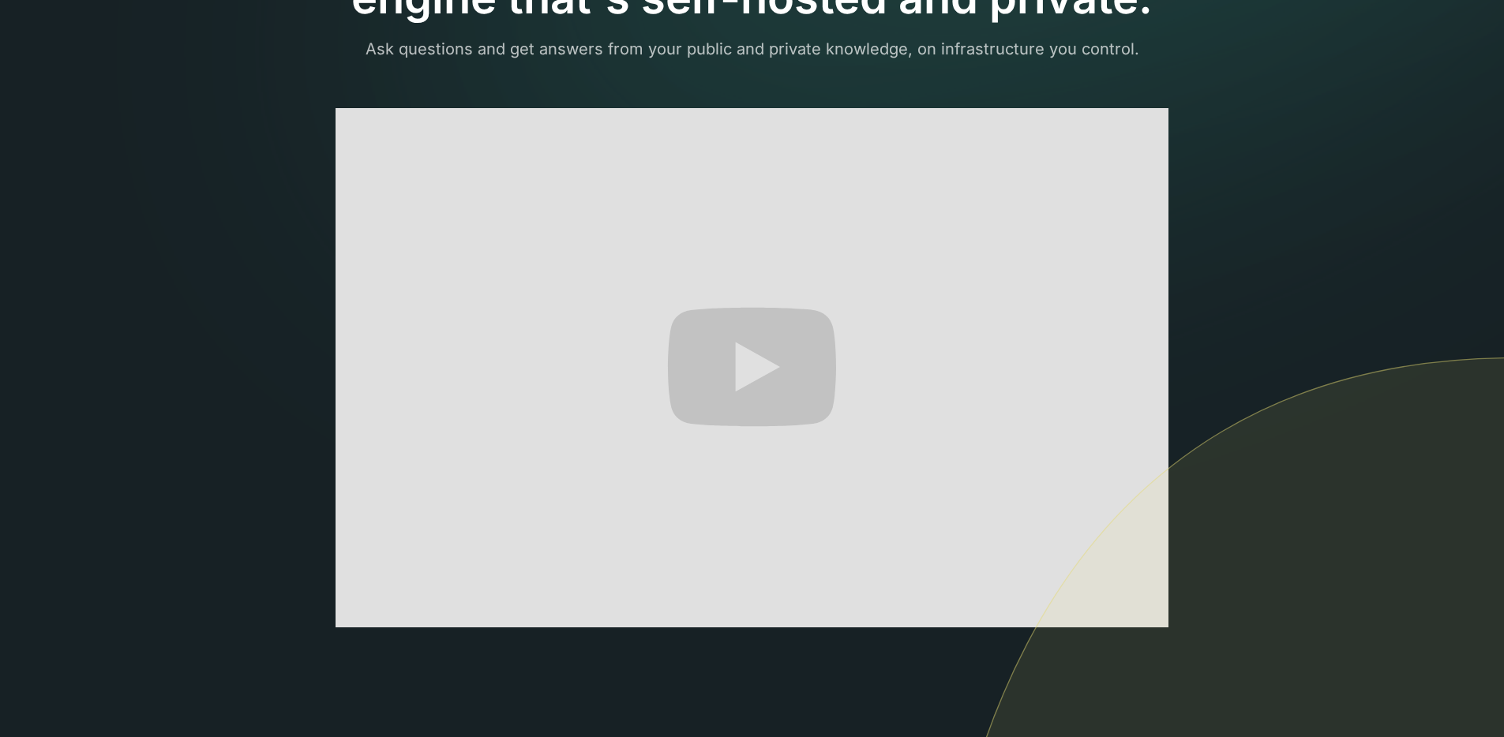
scroll to position [209, 0]
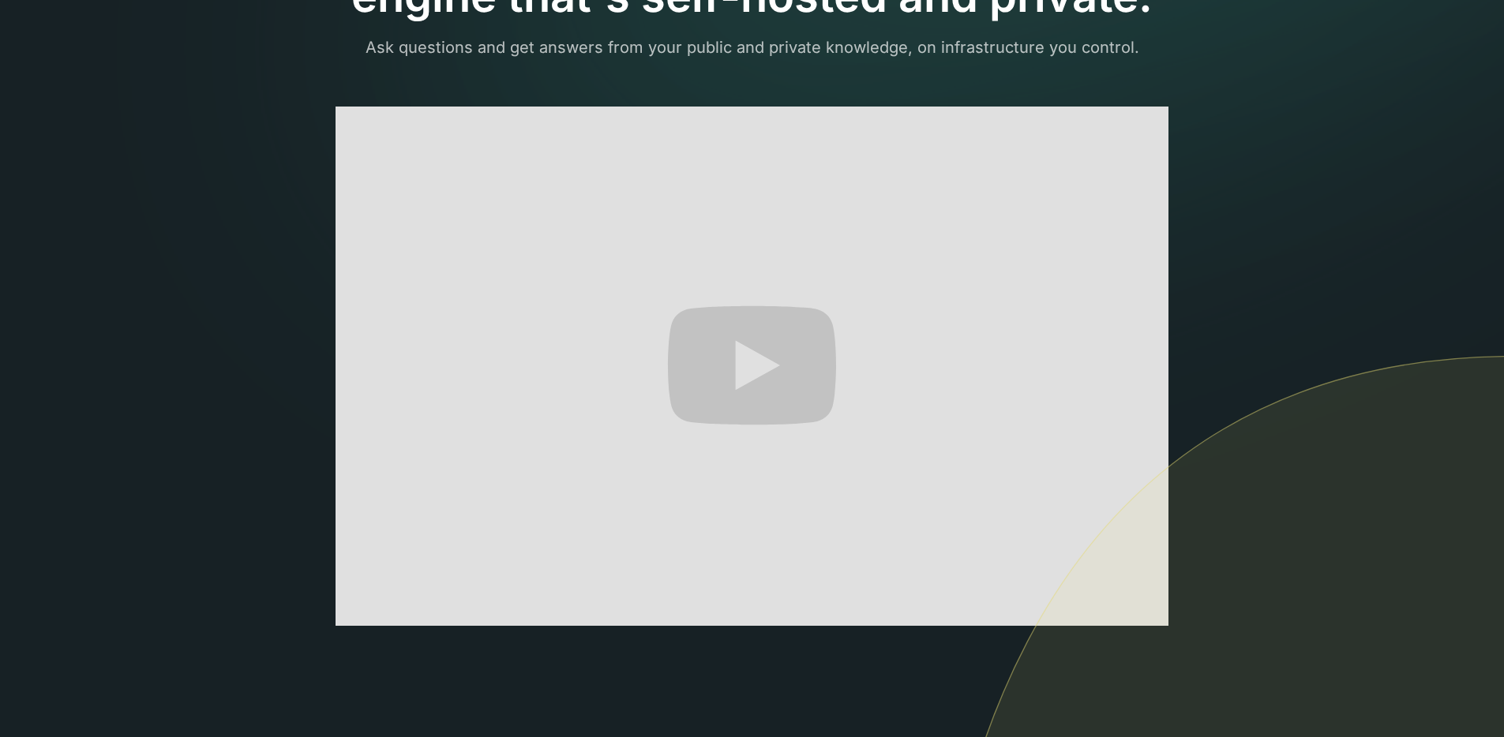
click at [1135, 476] on img at bounding box center [1217, 648] width 573 height 587
click at [1137, 476] on img at bounding box center [1217, 648] width 573 height 587
click at [1140, 476] on img at bounding box center [1217, 648] width 573 height 587
click at [970, 433] on img at bounding box center [1217, 648] width 573 height 587
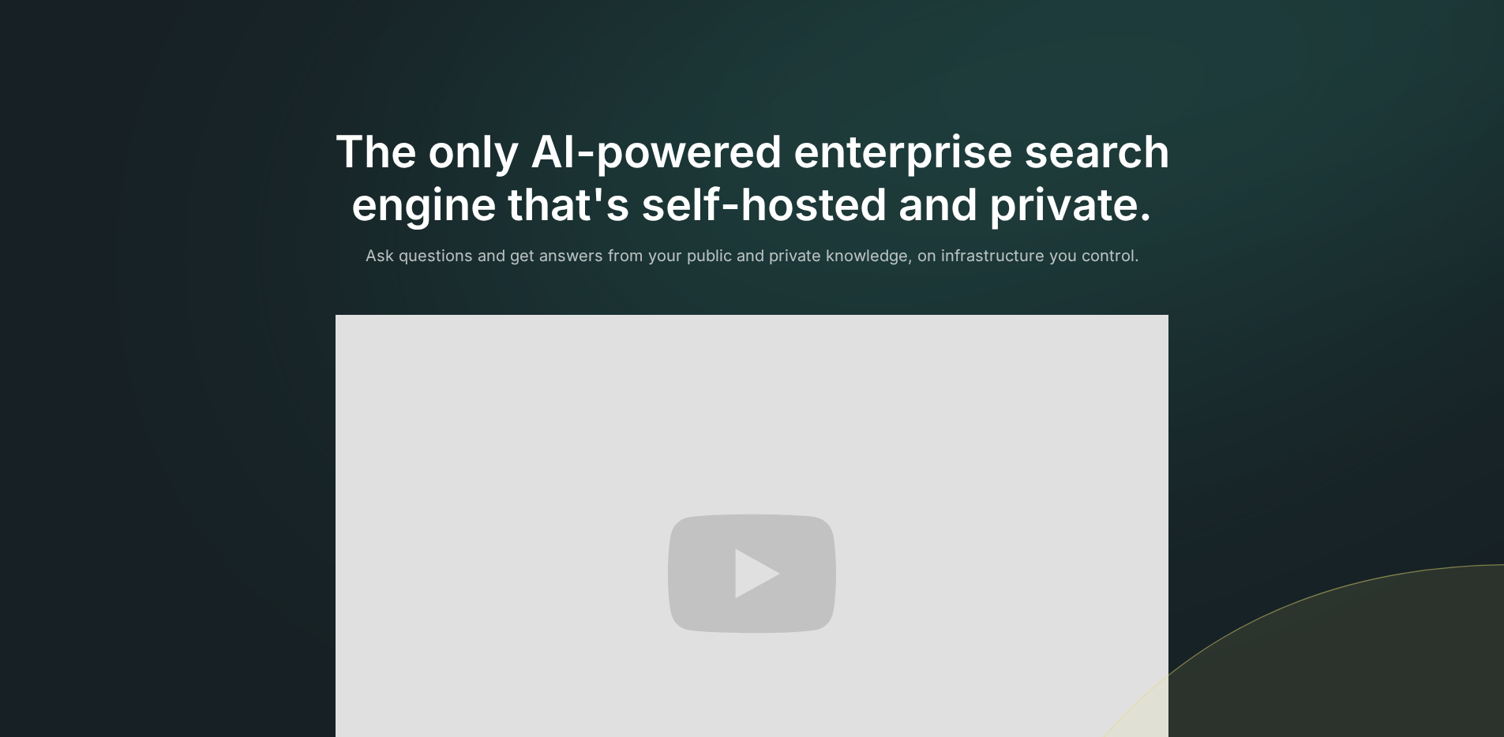
scroll to position [0, 0]
